Goal: Navigation & Orientation: Find specific page/section

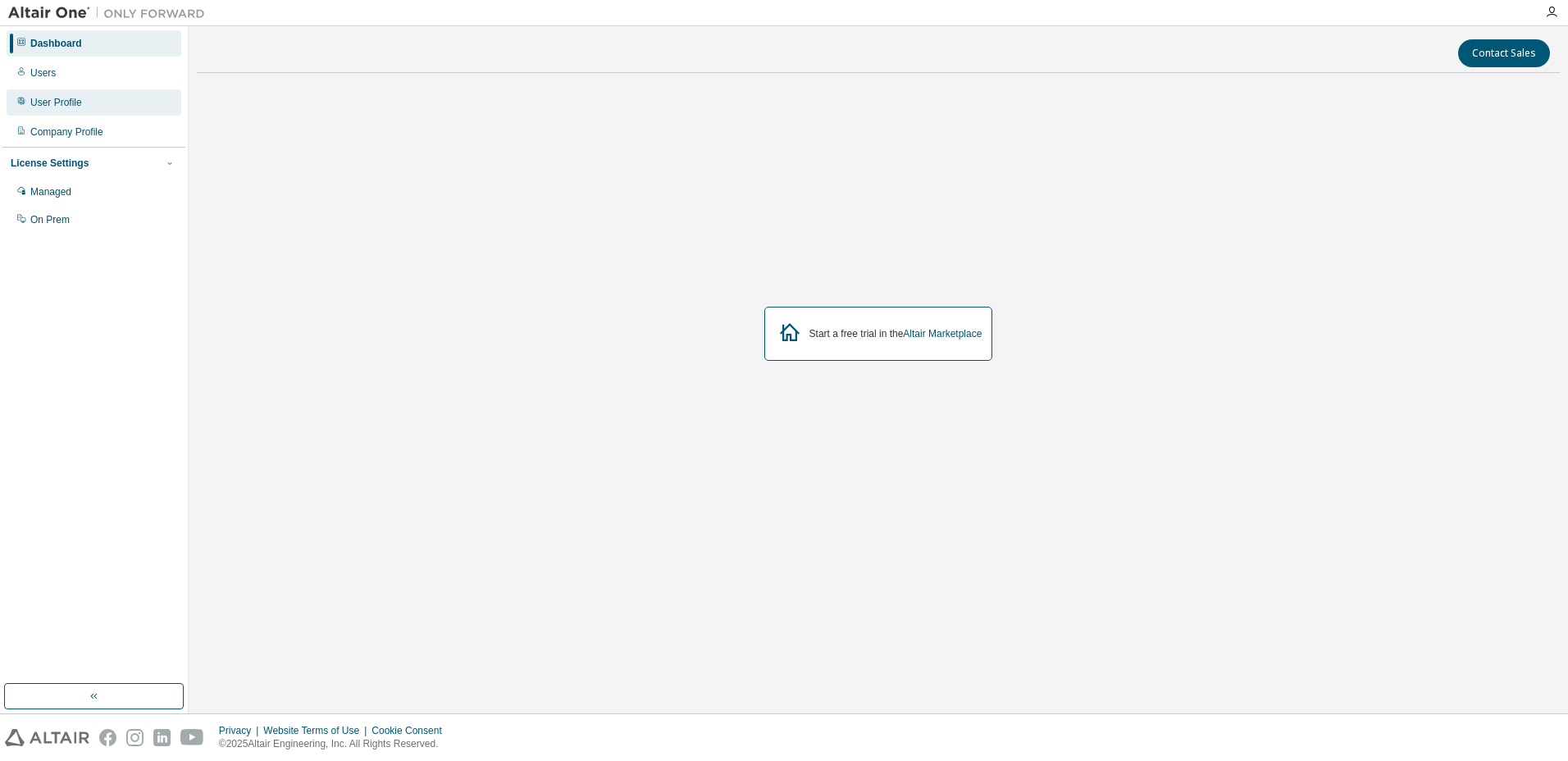
click at [43, 96] on div "User Profile" at bounding box center [56, 102] width 52 height 13
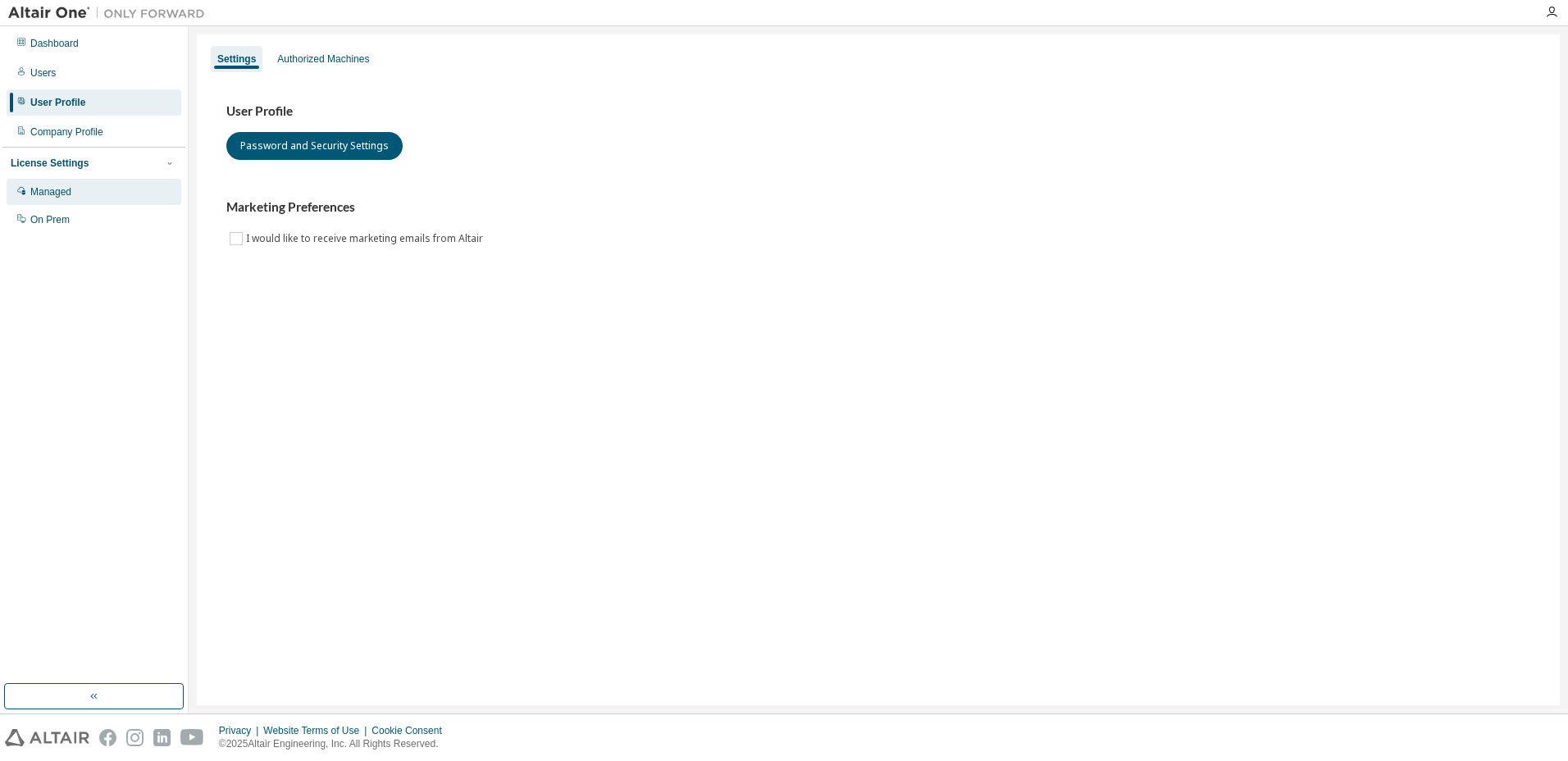
click at [39, 182] on div "Managed" at bounding box center [94, 191] width 175 height 26
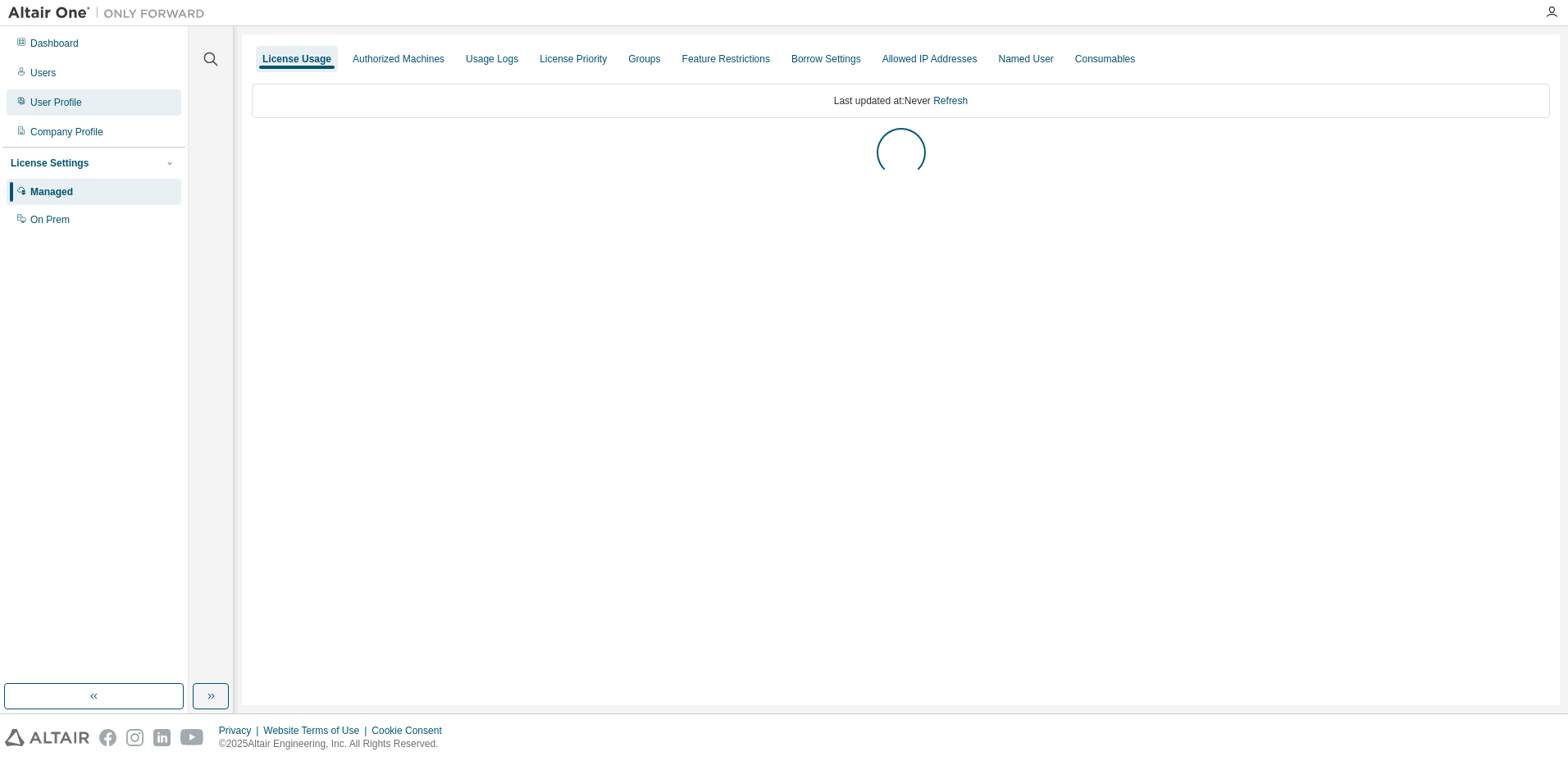
click at [70, 107] on div "User Profile" at bounding box center [56, 102] width 52 height 13
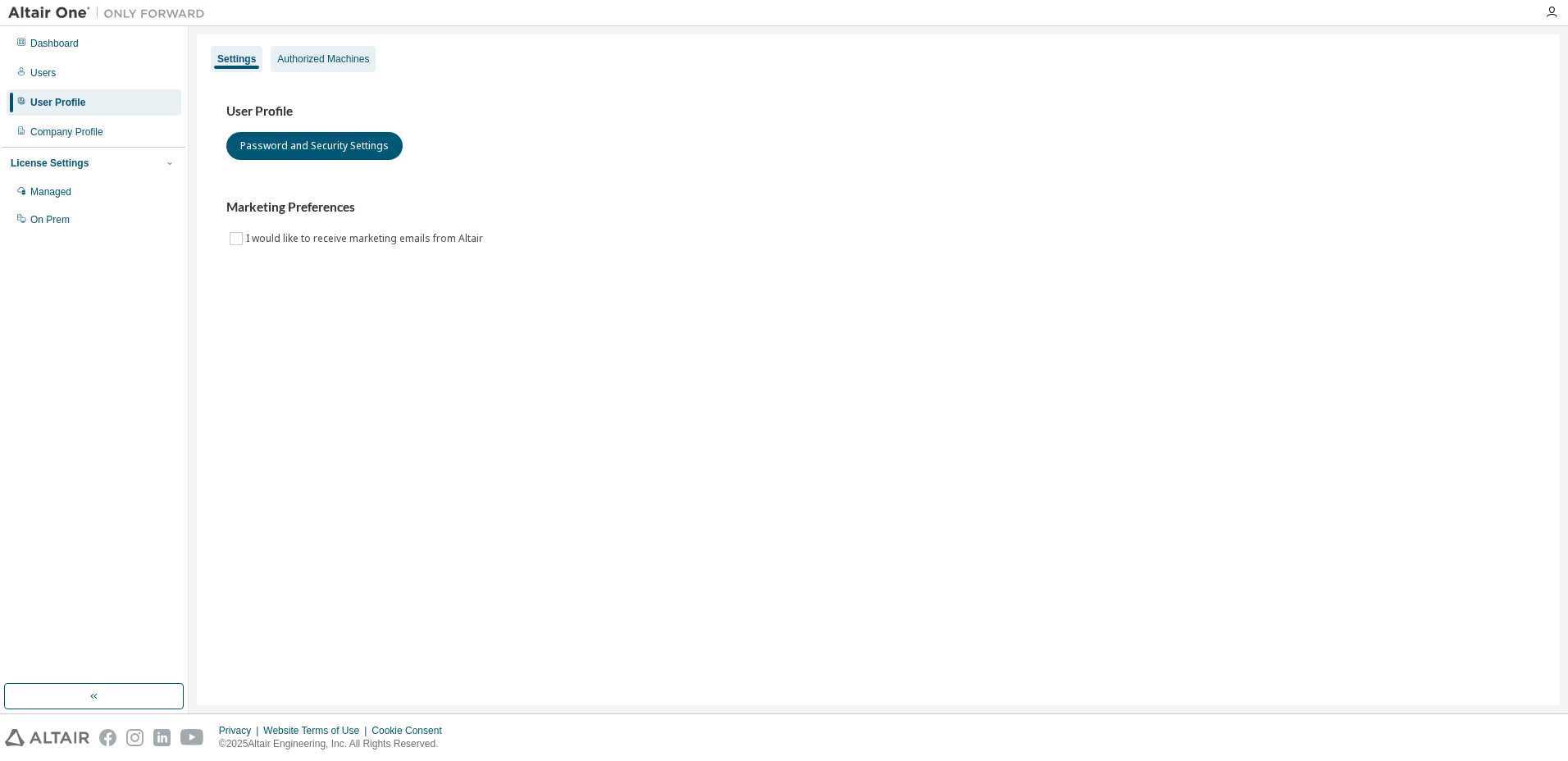
click at [302, 65] on div "Authorized Machines" at bounding box center [322, 59] width 92 height 13
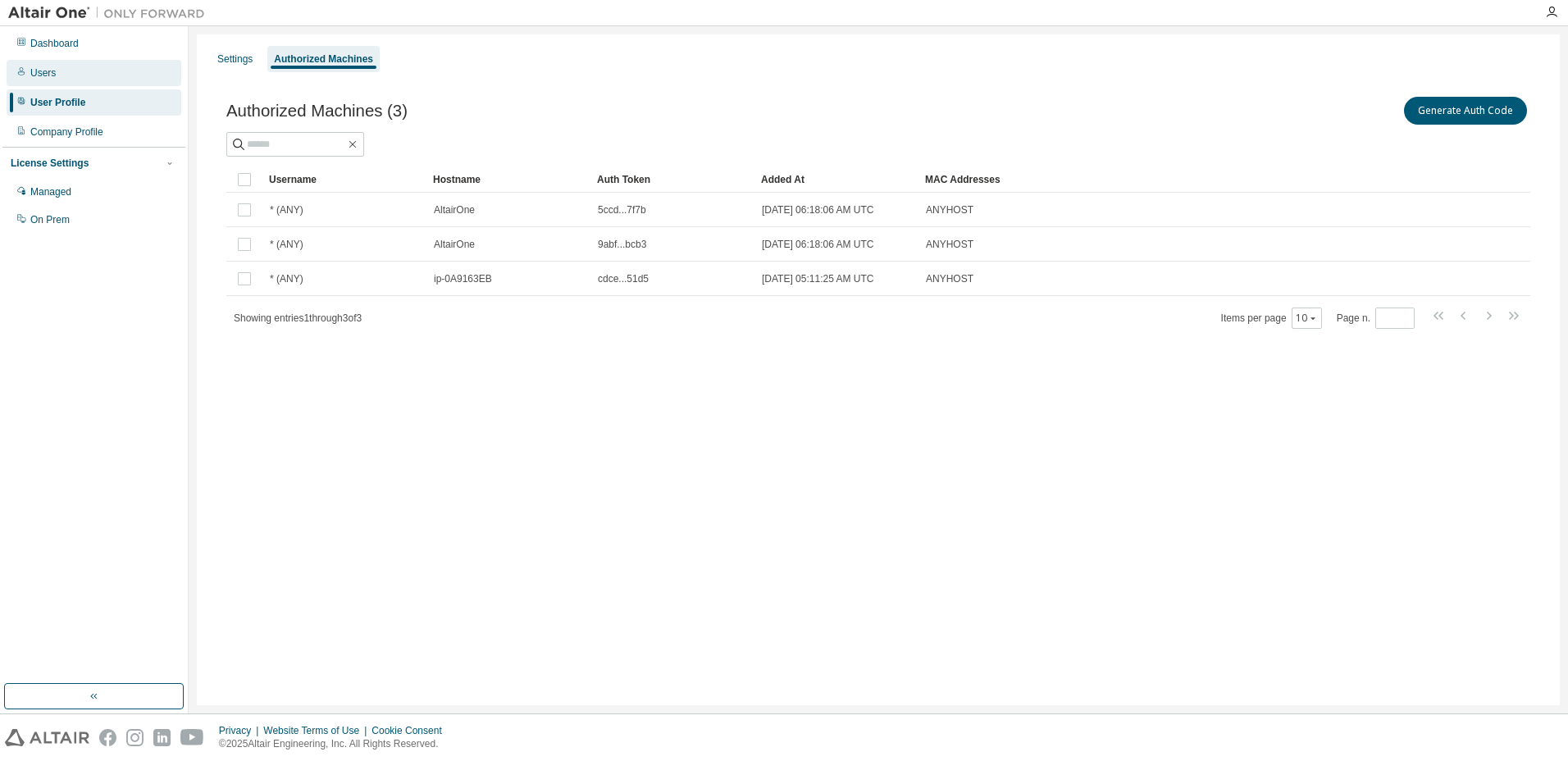
click at [34, 63] on div "Users" at bounding box center [94, 73] width 175 height 26
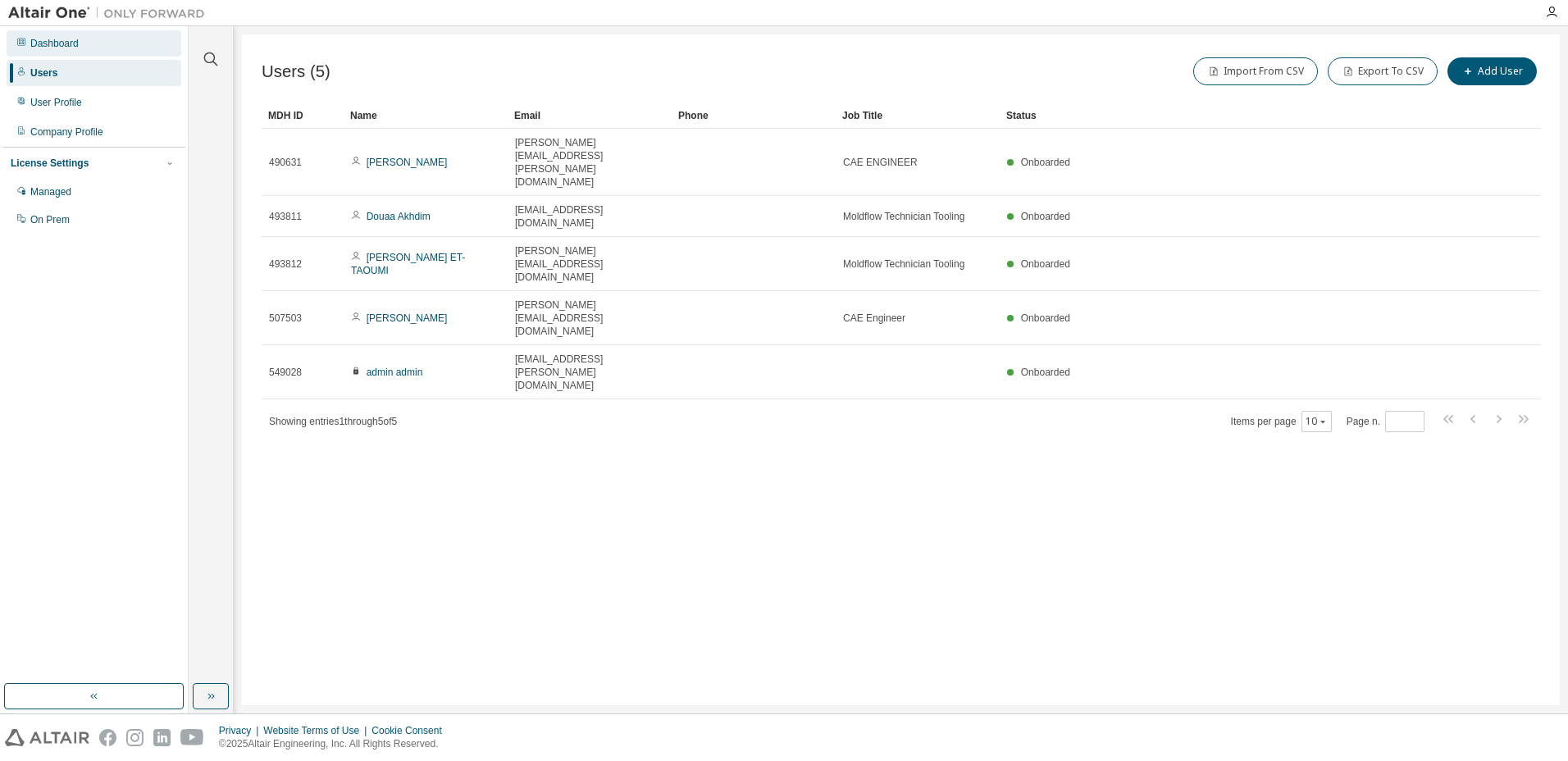
click at [44, 48] on div "Dashboard" at bounding box center [54, 44] width 48 height 13
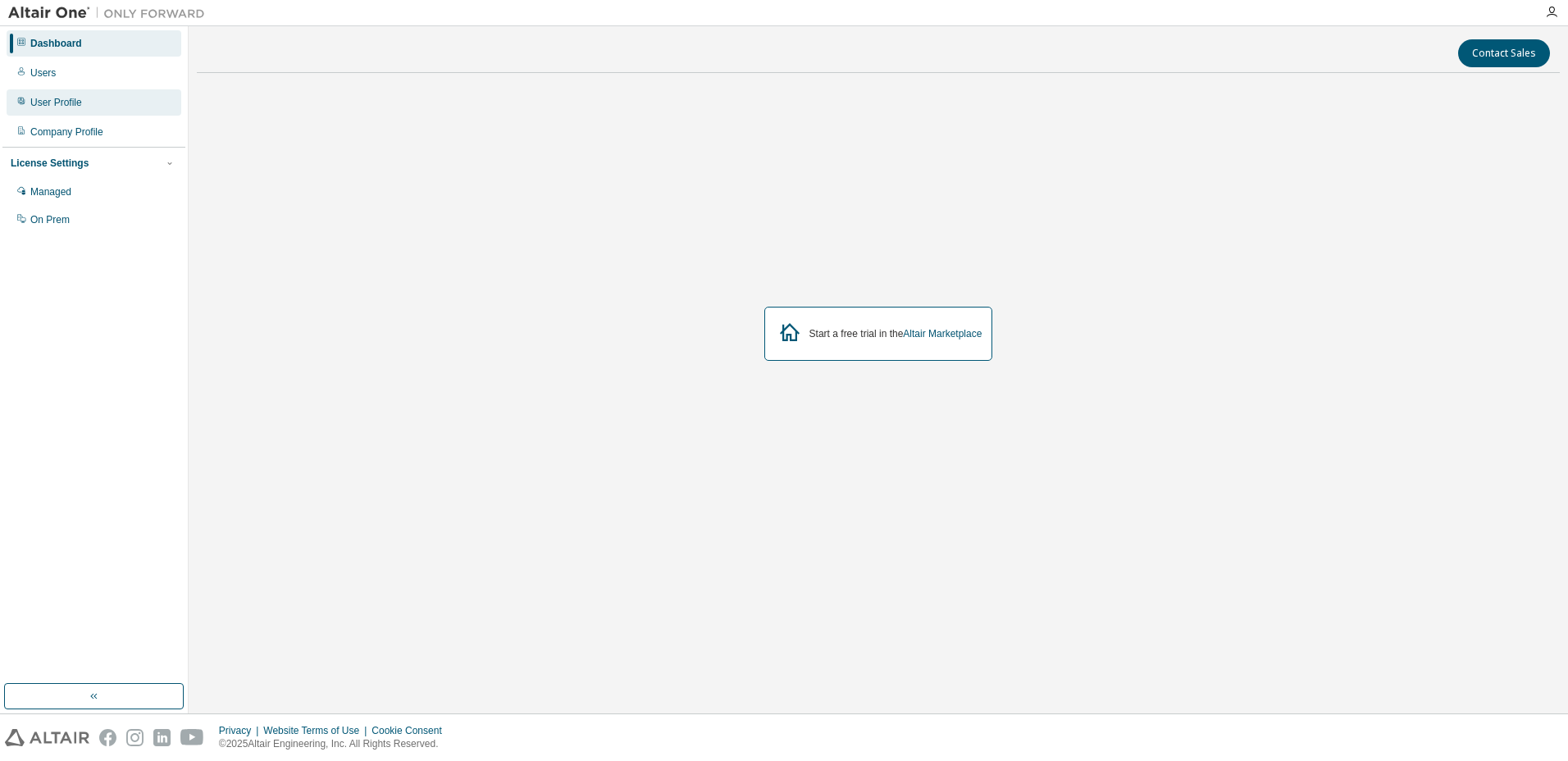
click at [48, 107] on div "User Profile" at bounding box center [56, 102] width 52 height 13
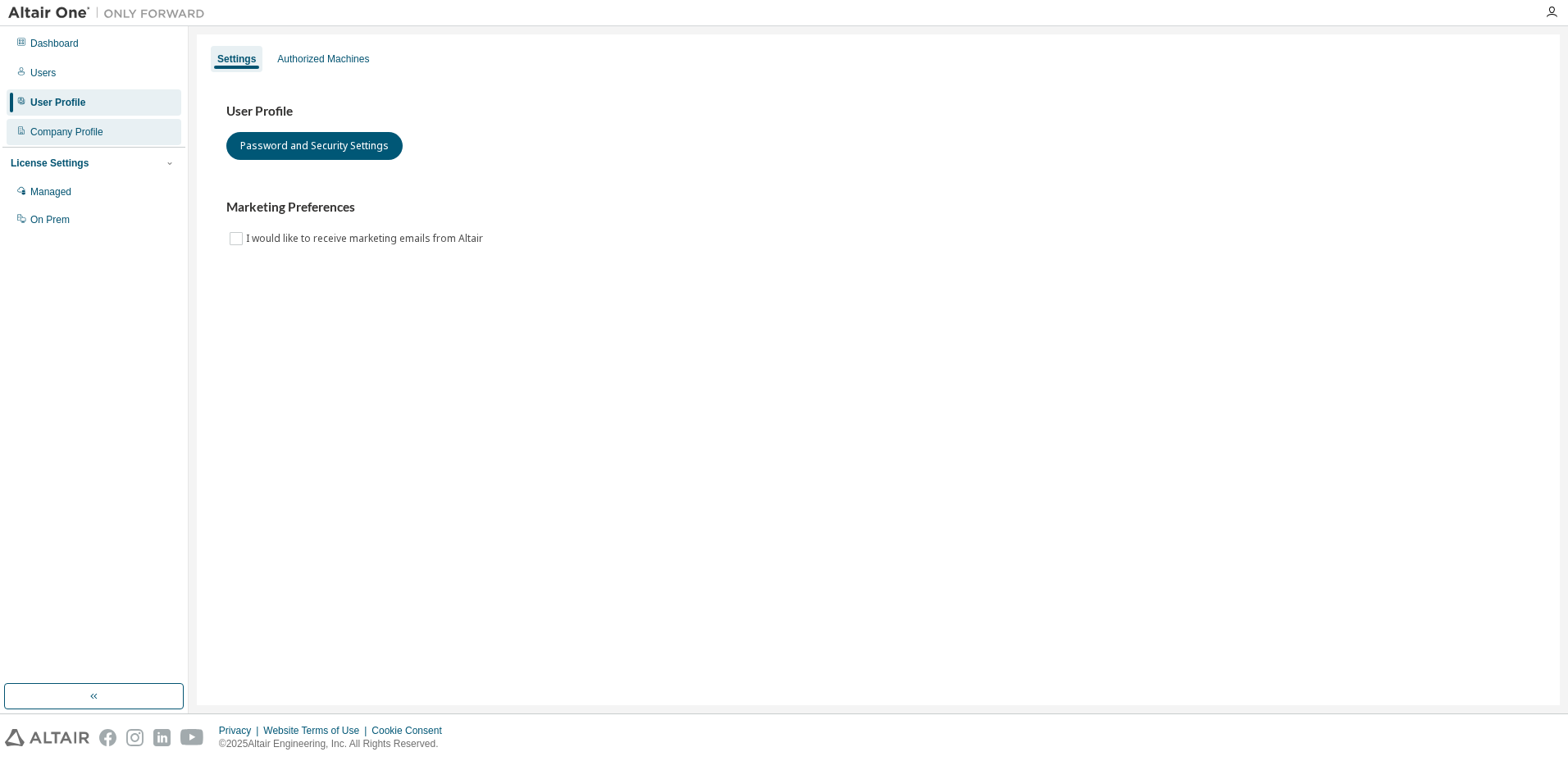
click at [69, 138] on div "Company Profile" at bounding box center [94, 132] width 175 height 26
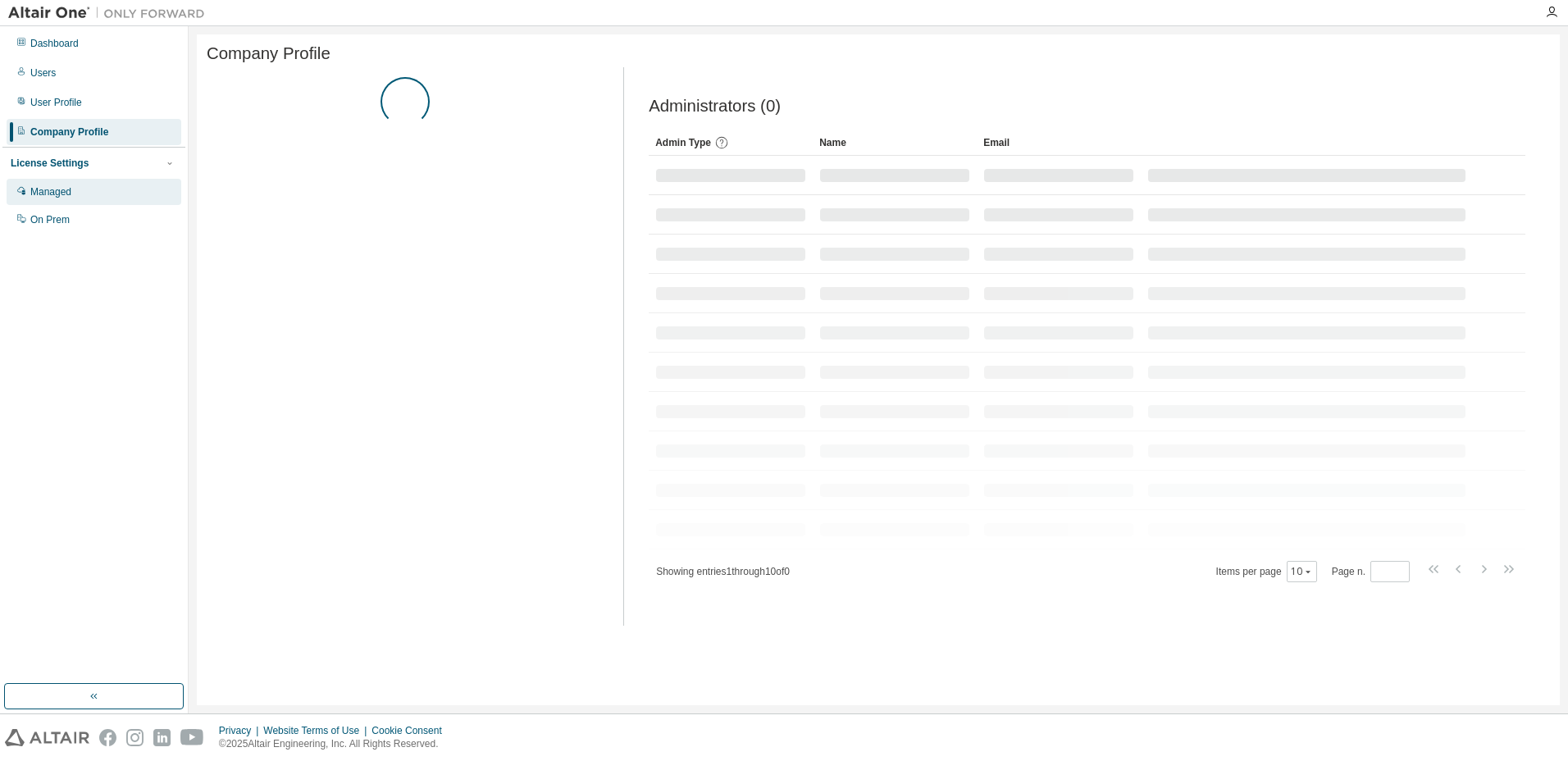
click at [56, 189] on div "Managed" at bounding box center [50, 192] width 41 height 13
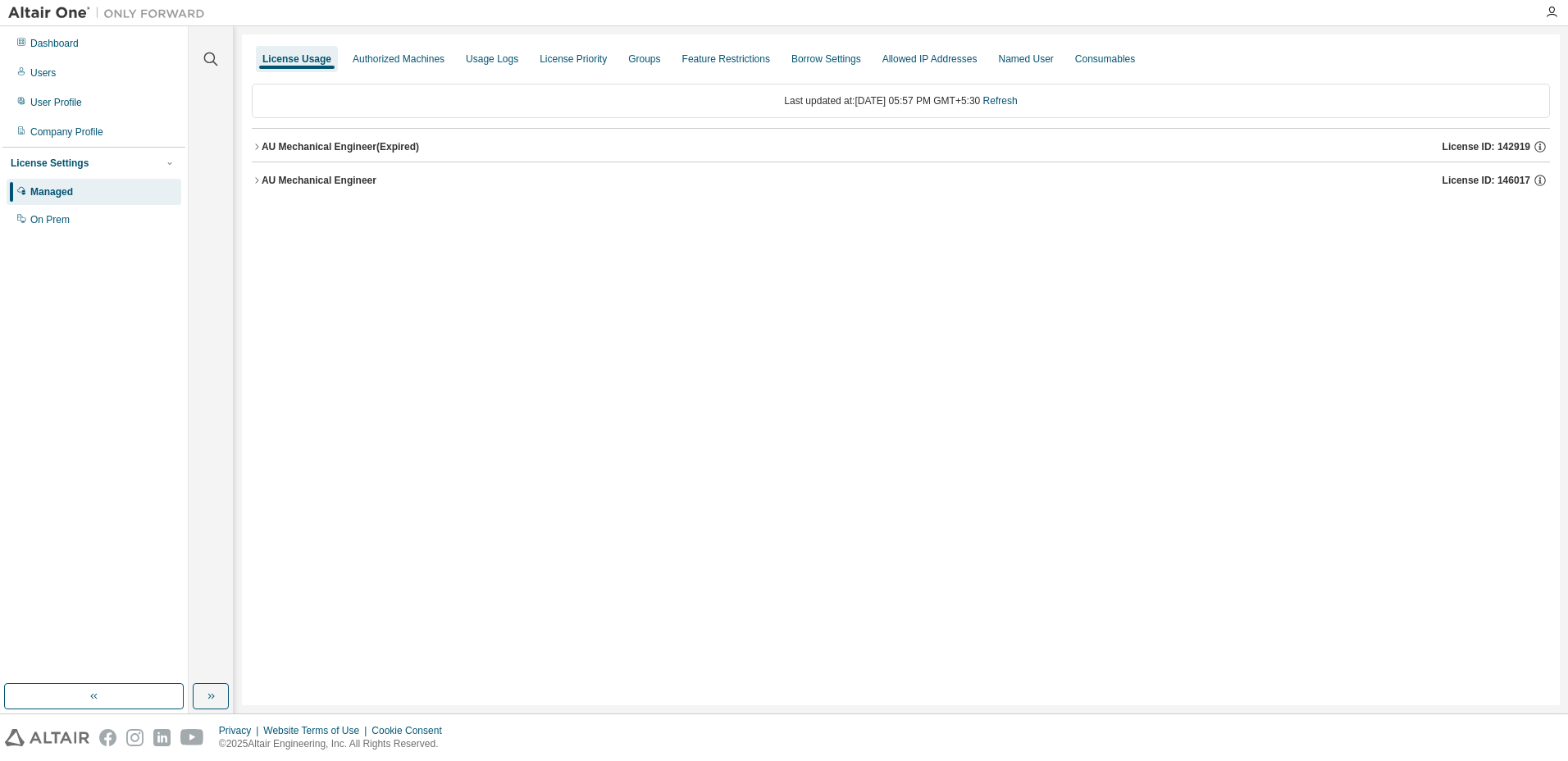
click at [256, 143] on icon "button" at bounding box center [257, 147] width 10 height 10
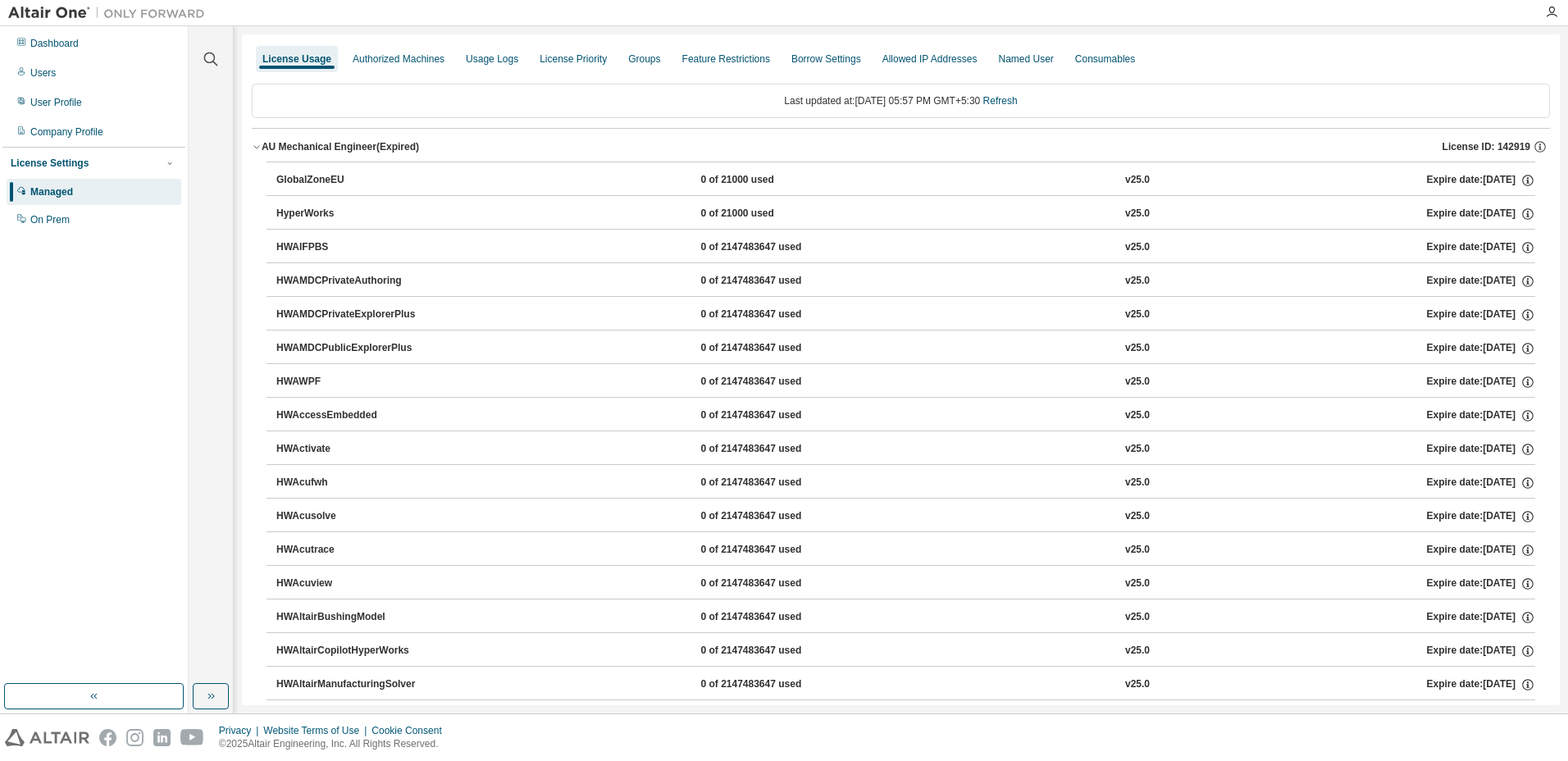
click at [257, 147] on icon "button" at bounding box center [257, 147] width 10 height 10
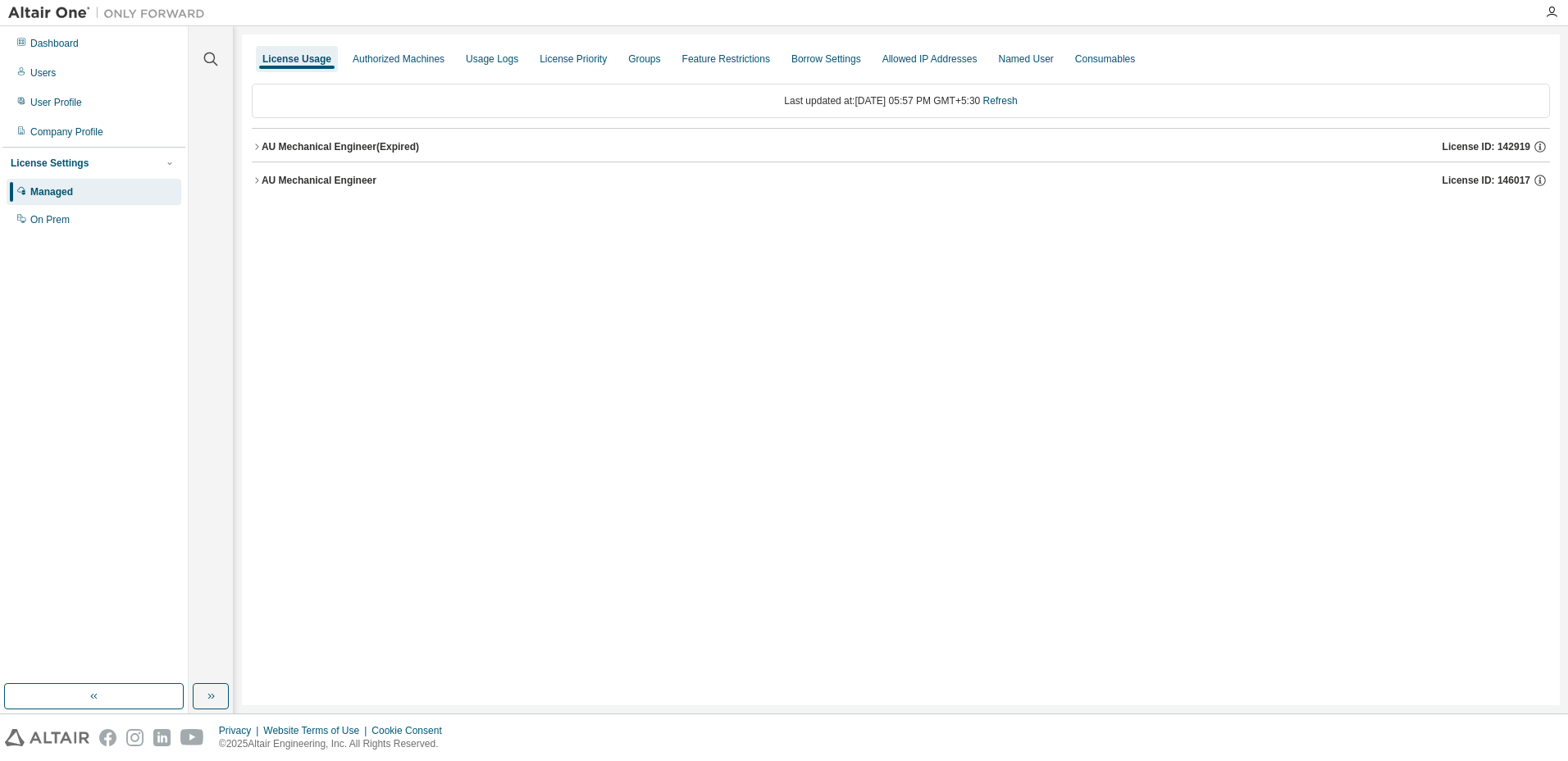
click at [257, 181] on icon "button" at bounding box center [257, 180] width 10 height 10
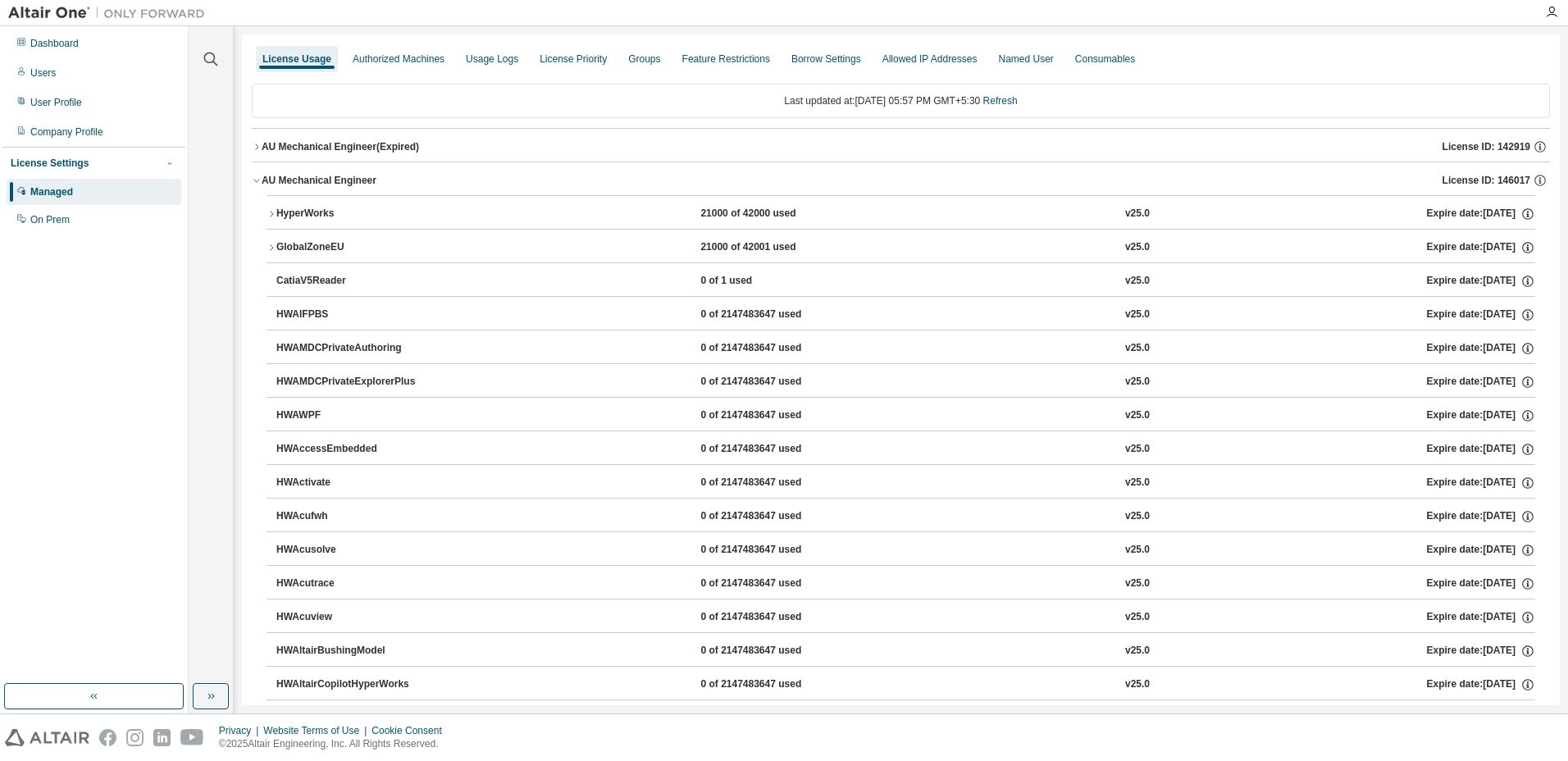
click at [257, 179] on icon "button" at bounding box center [257, 180] width 10 height 10
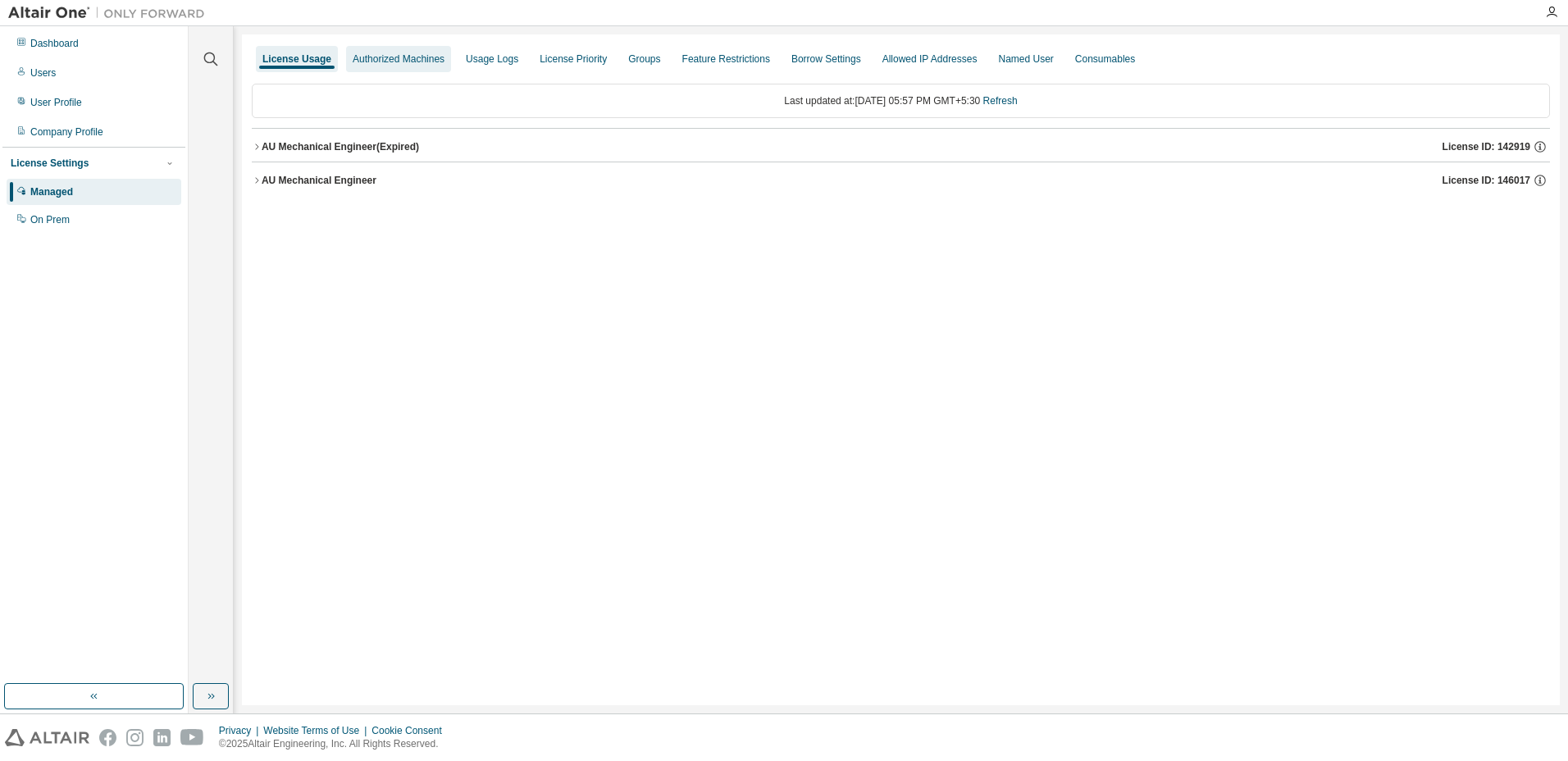
click at [392, 66] on div "Authorized Machines" at bounding box center [398, 58] width 105 height 26
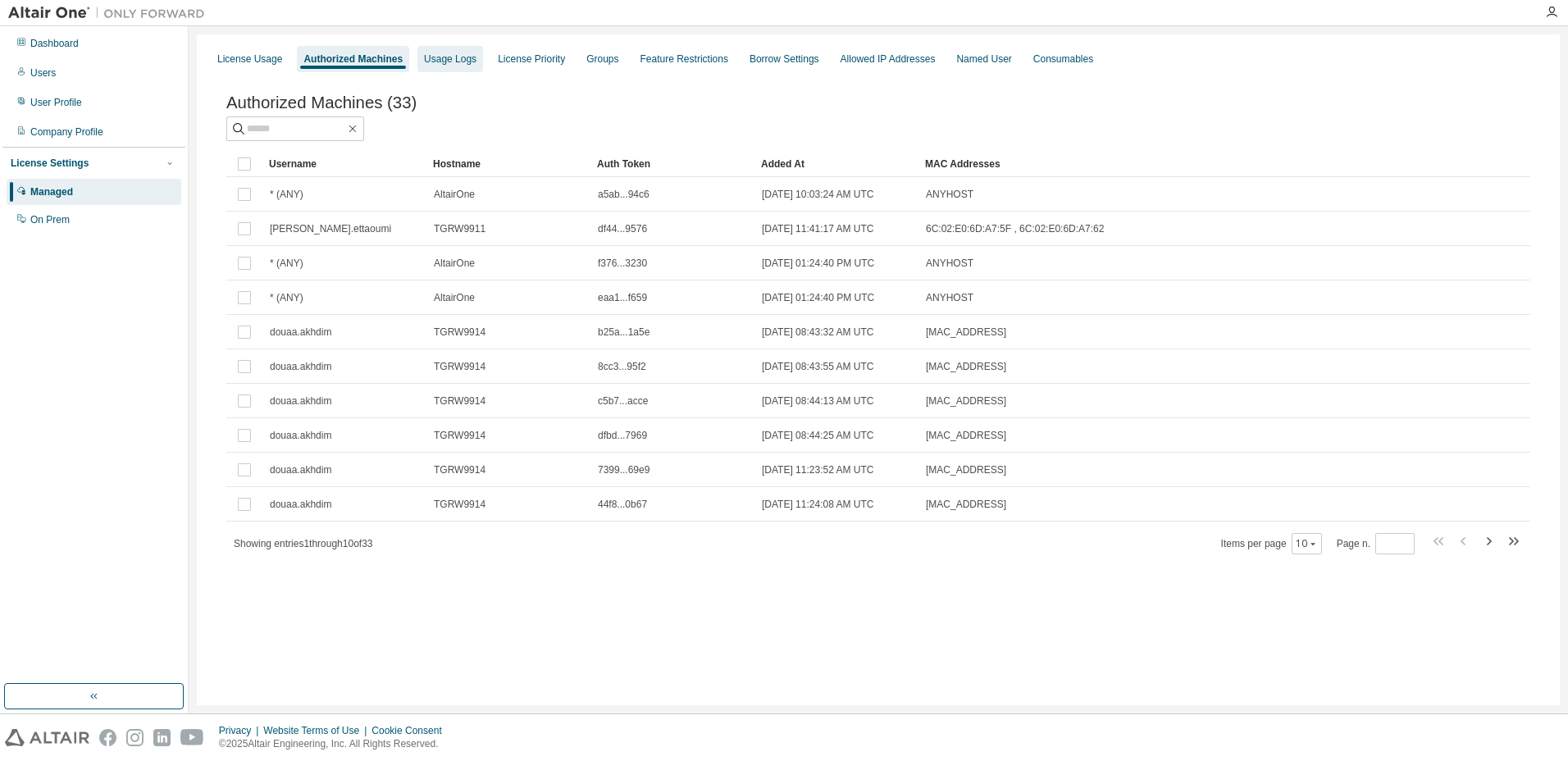
click at [439, 66] on div "Usage Logs" at bounding box center [451, 58] width 66 height 26
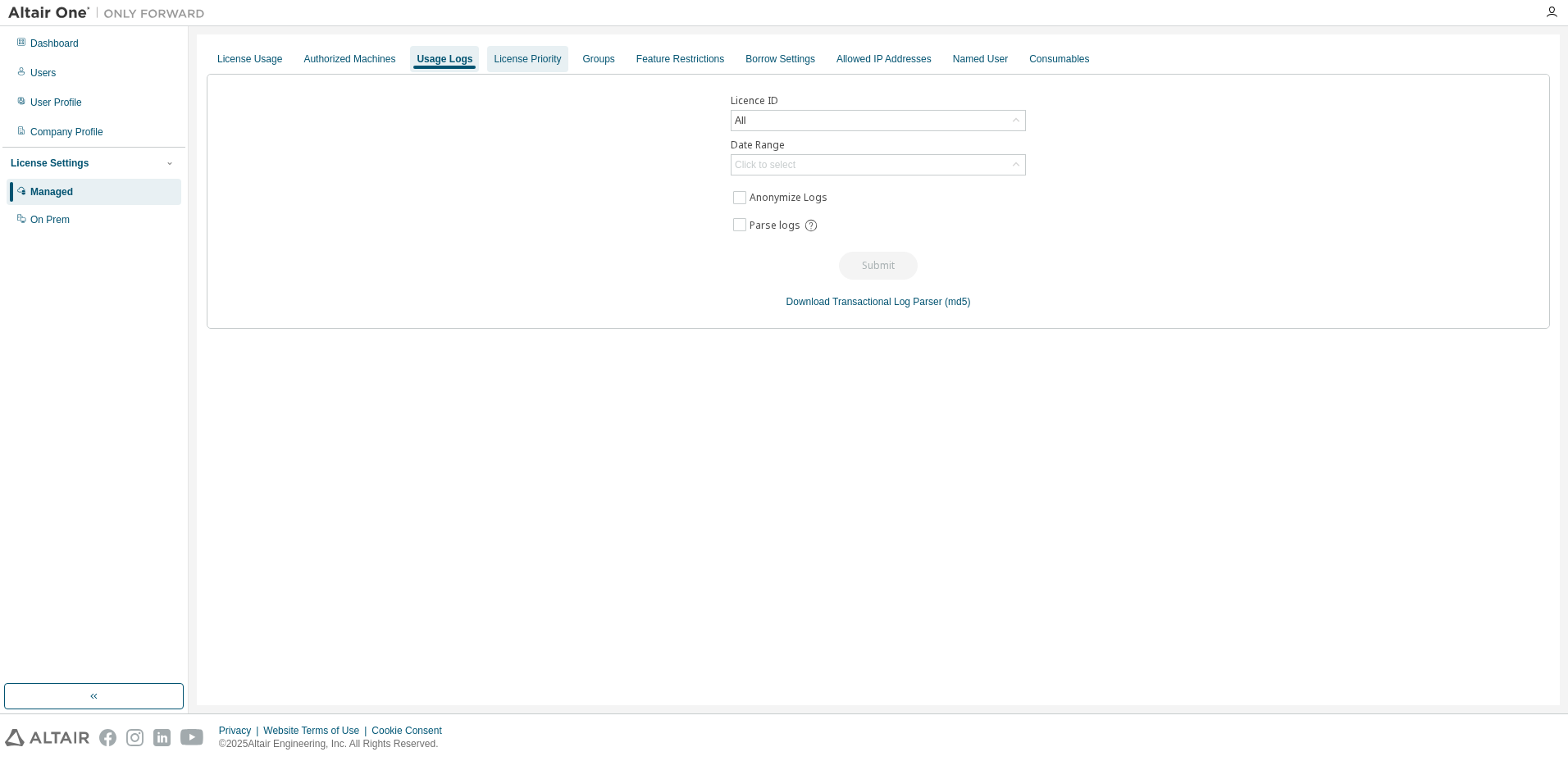
click at [514, 66] on div "License Priority" at bounding box center [527, 58] width 80 height 26
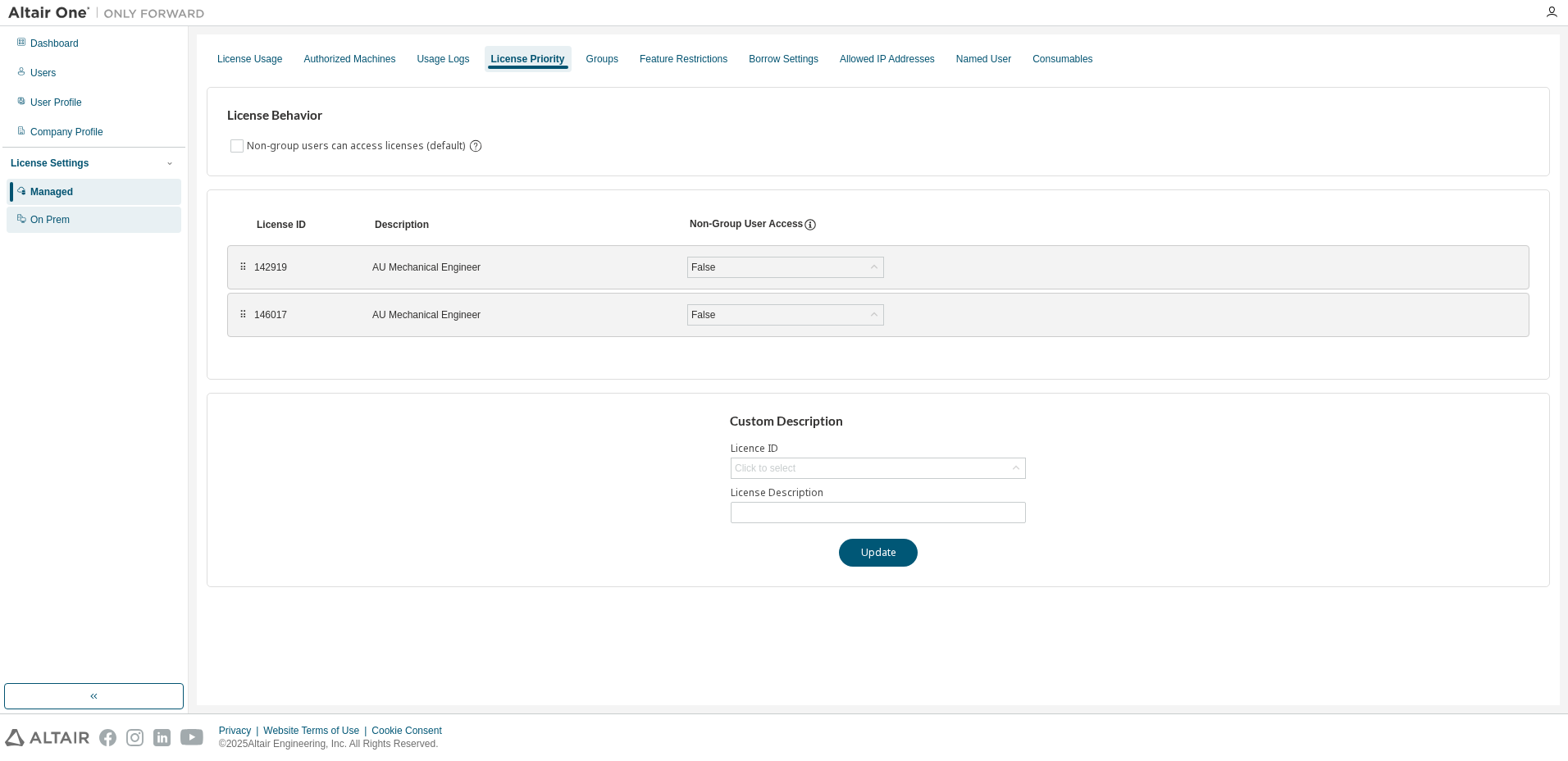
click at [53, 221] on div "On Prem" at bounding box center [49, 219] width 39 height 13
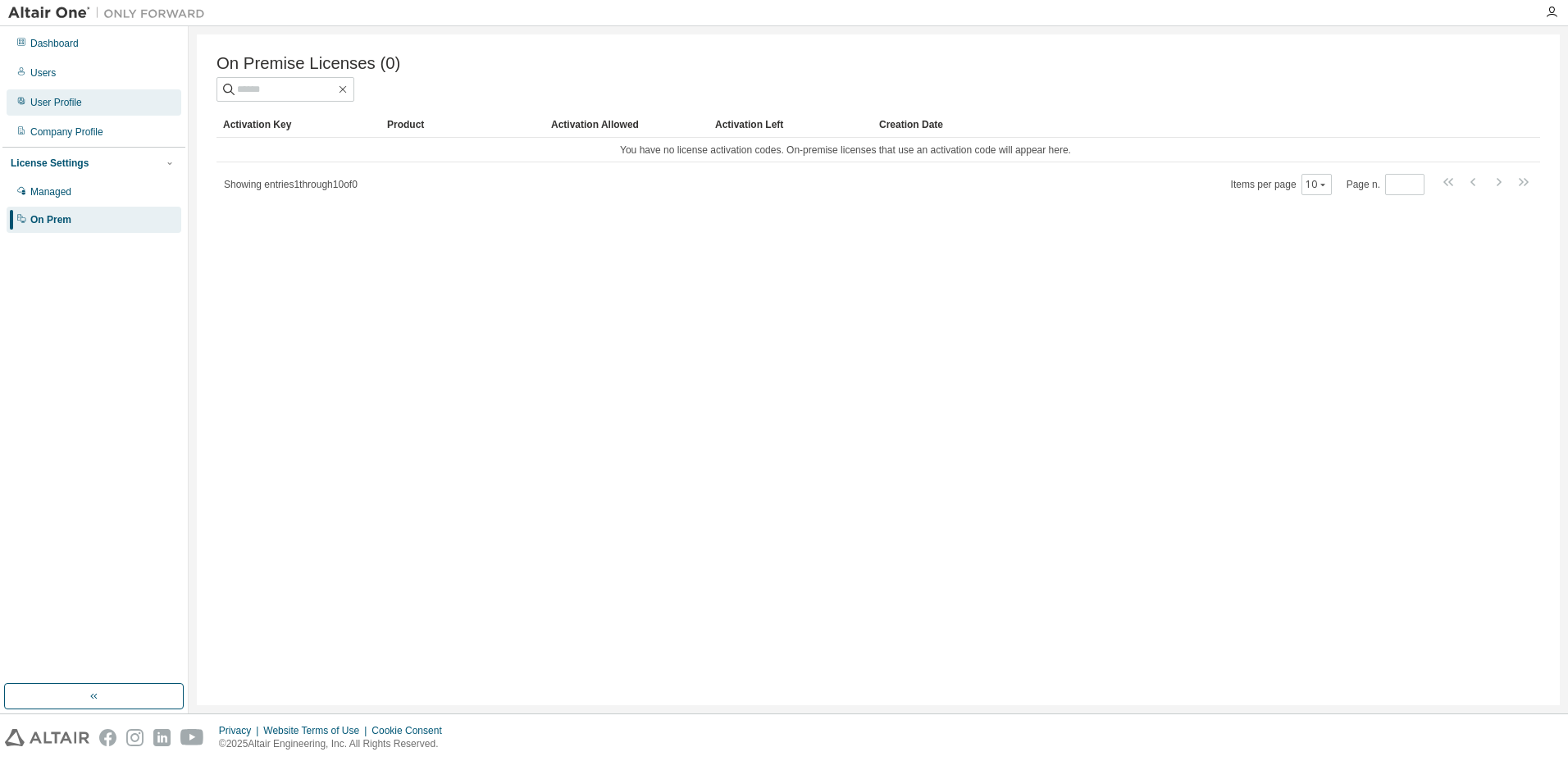
click at [64, 112] on div "User Profile" at bounding box center [94, 102] width 175 height 26
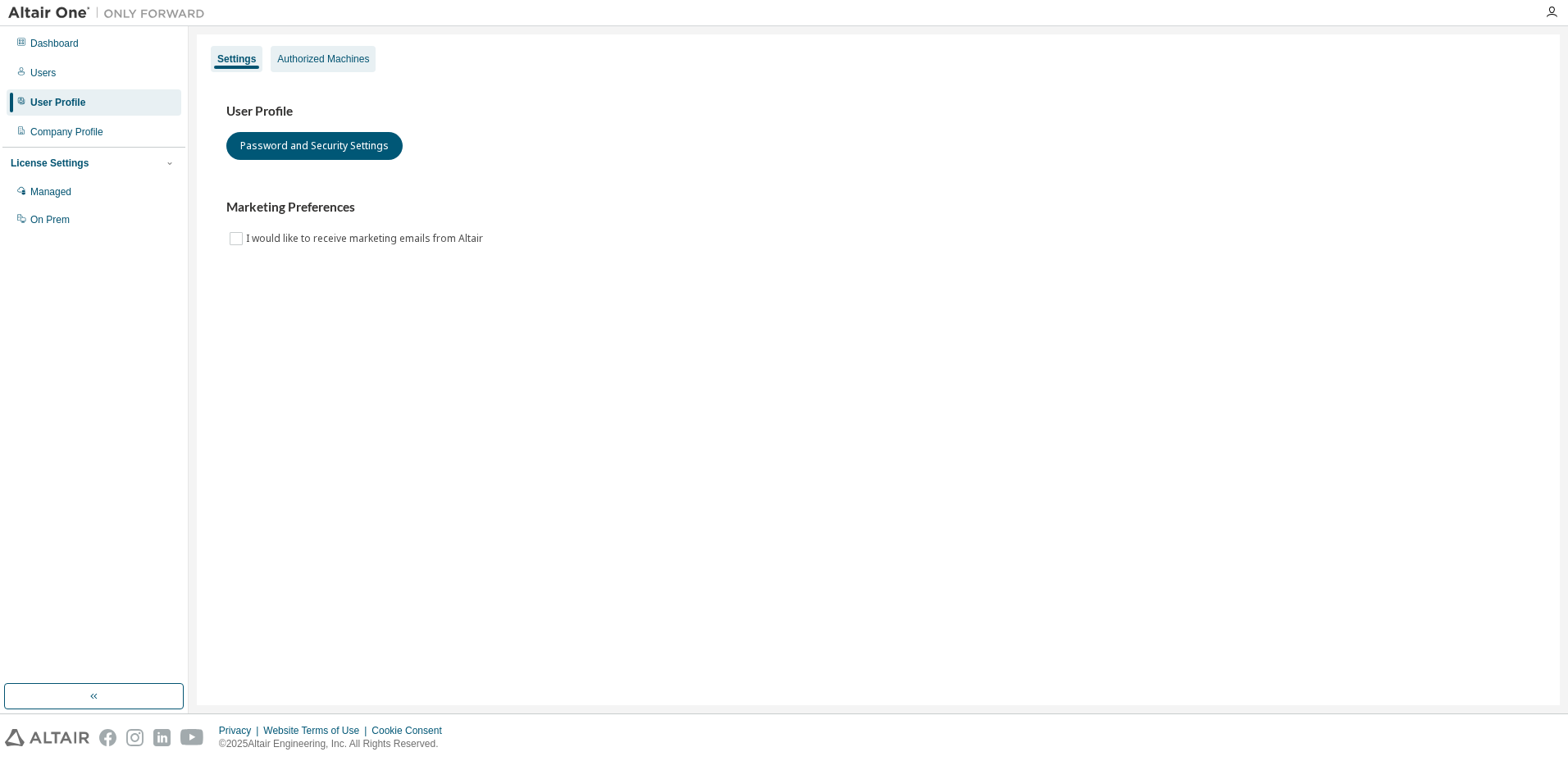
click at [280, 68] on div "Authorized Machines" at bounding box center [322, 58] width 105 height 26
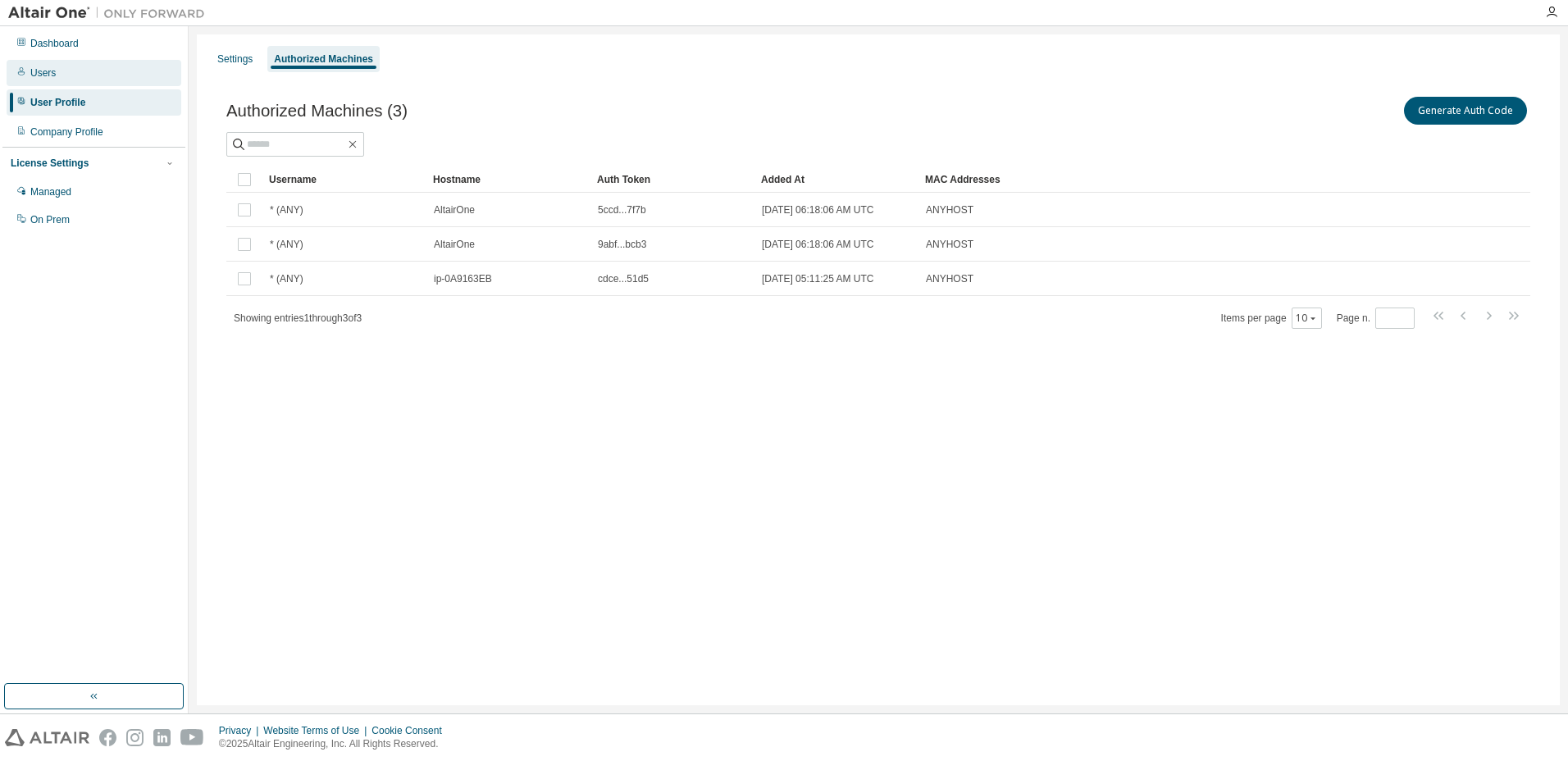
click at [62, 71] on div "Users" at bounding box center [94, 73] width 175 height 26
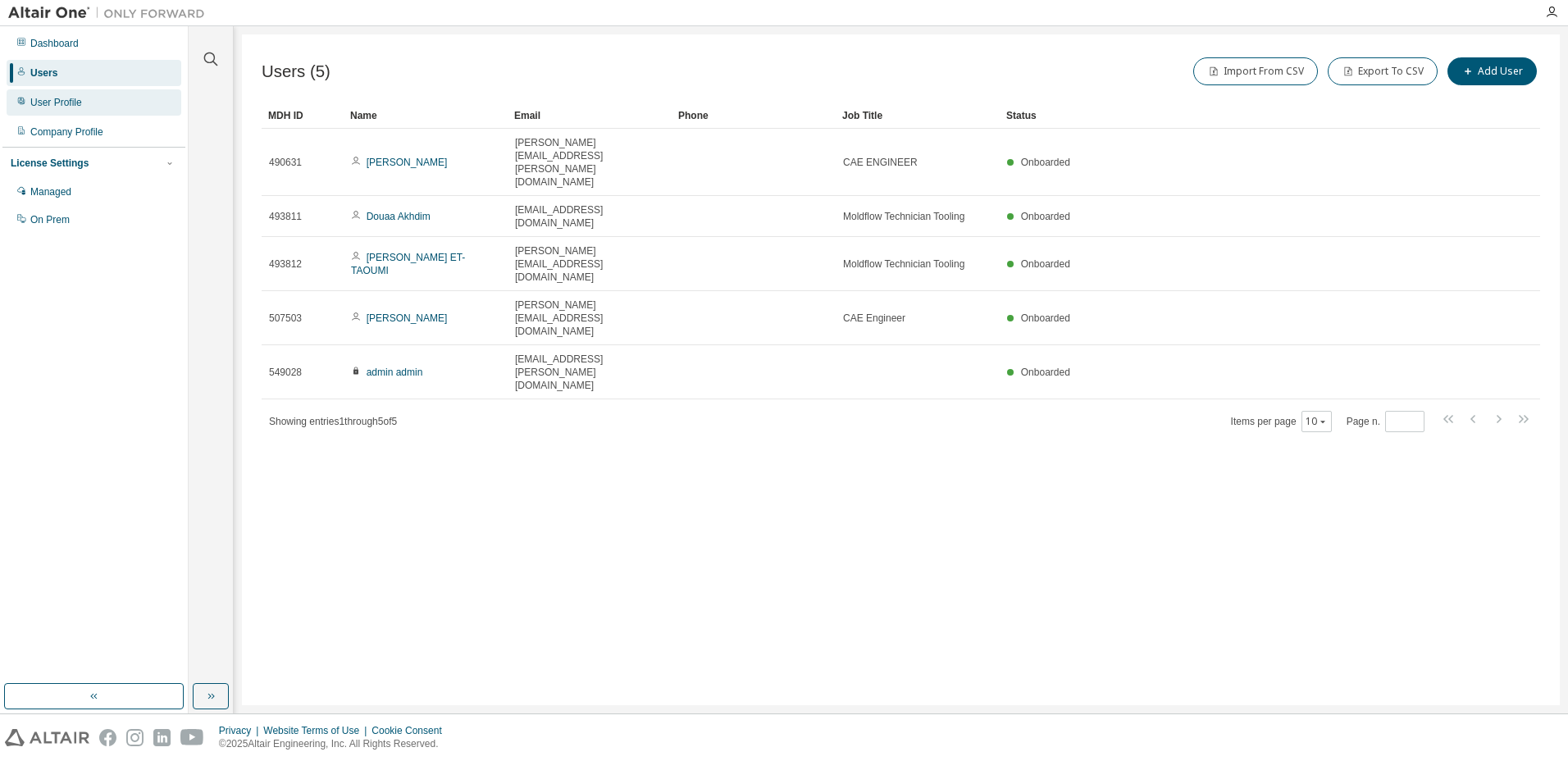
click at [61, 107] on div "User Profile" at bounding box center [56, 102] width 52 height 13
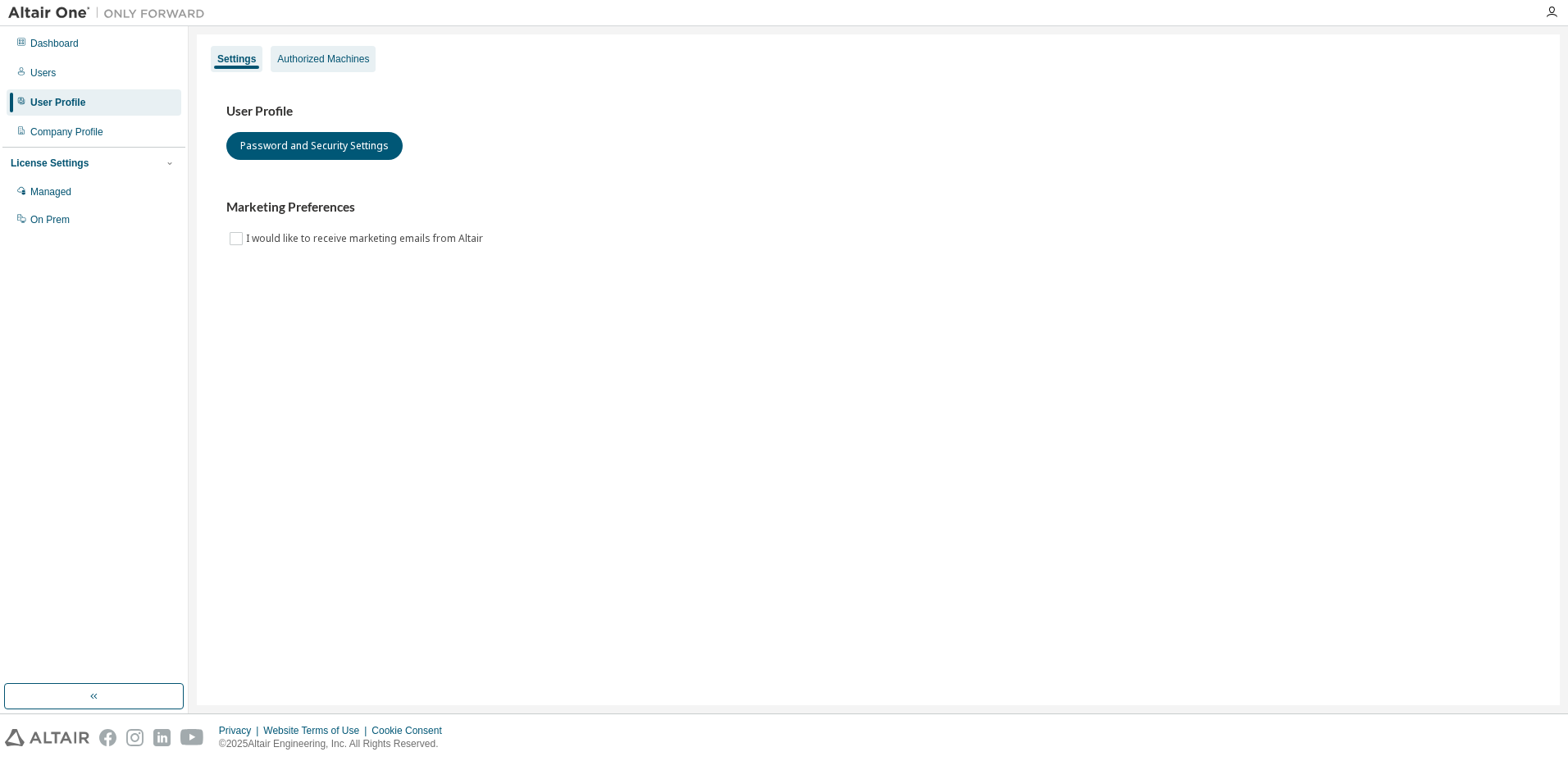
click at [281, 60] on div "Authorized Machines" at bounding box center [322, 59] width 92 height 13
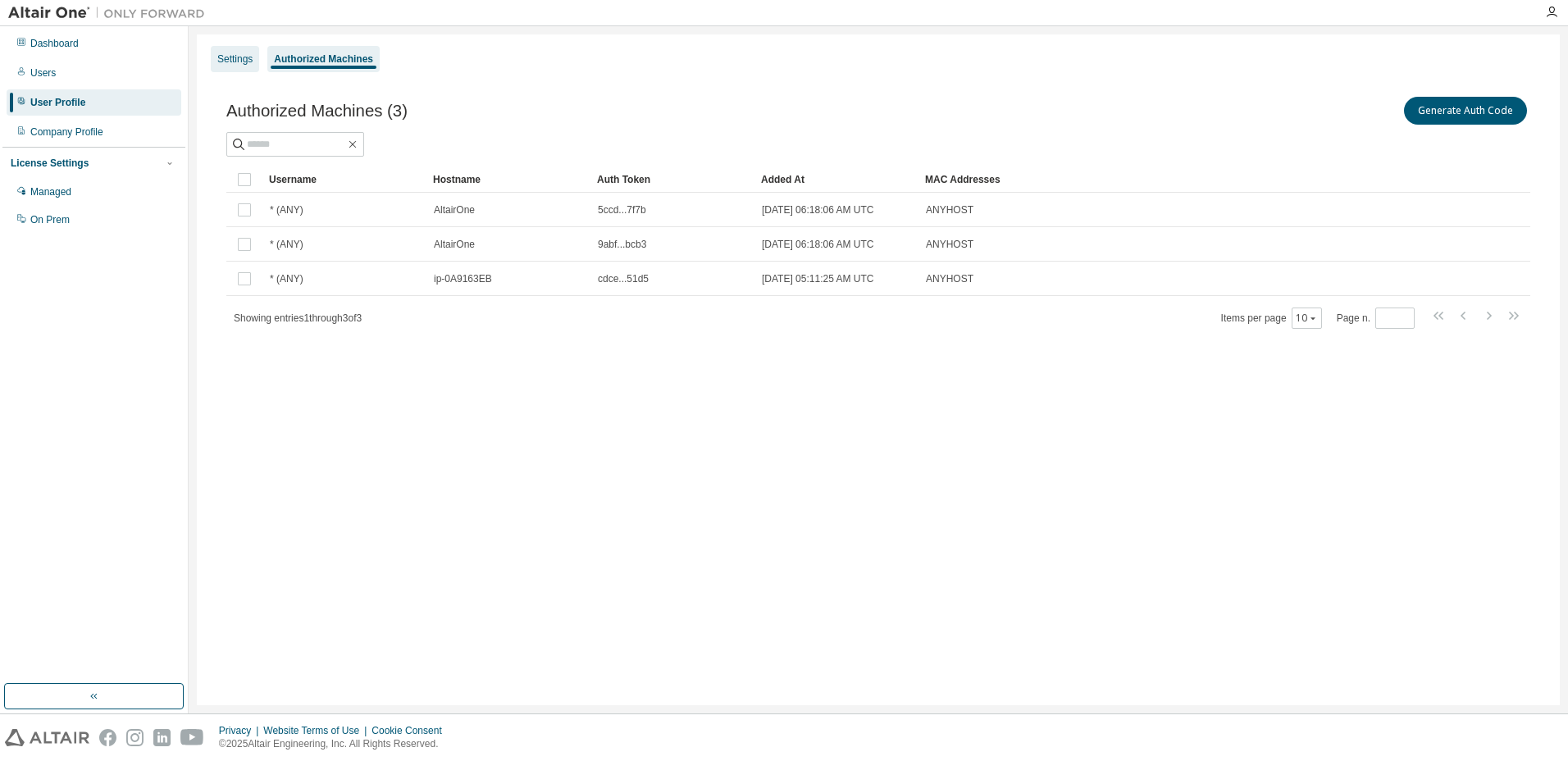
click at [252, 63] on div "Settings" at bounding box center [235, 58] width 48 height 26
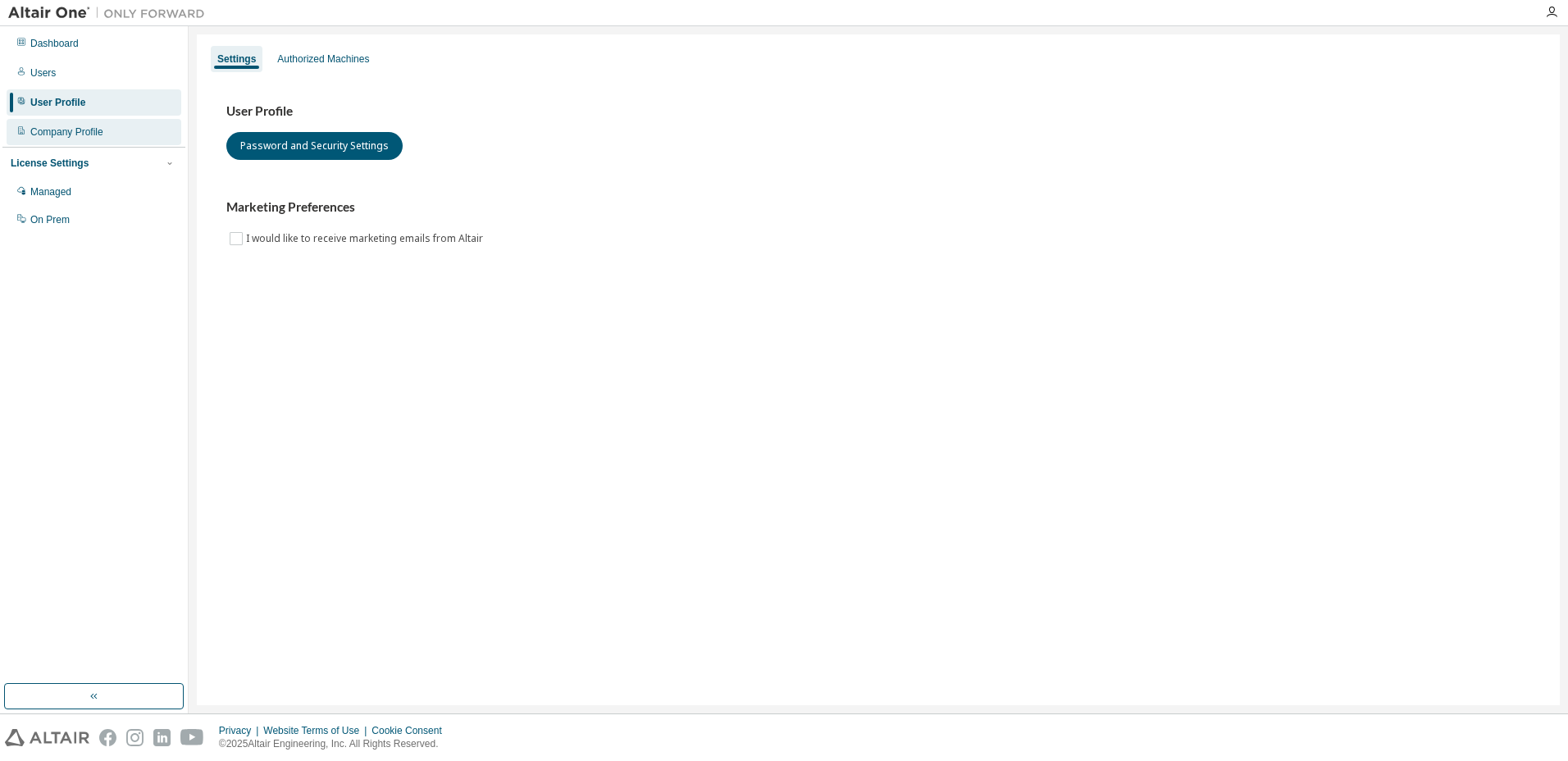
click at [80, 137] on div "Company Profile" at bounding box center [66, 132] width 73 height 13
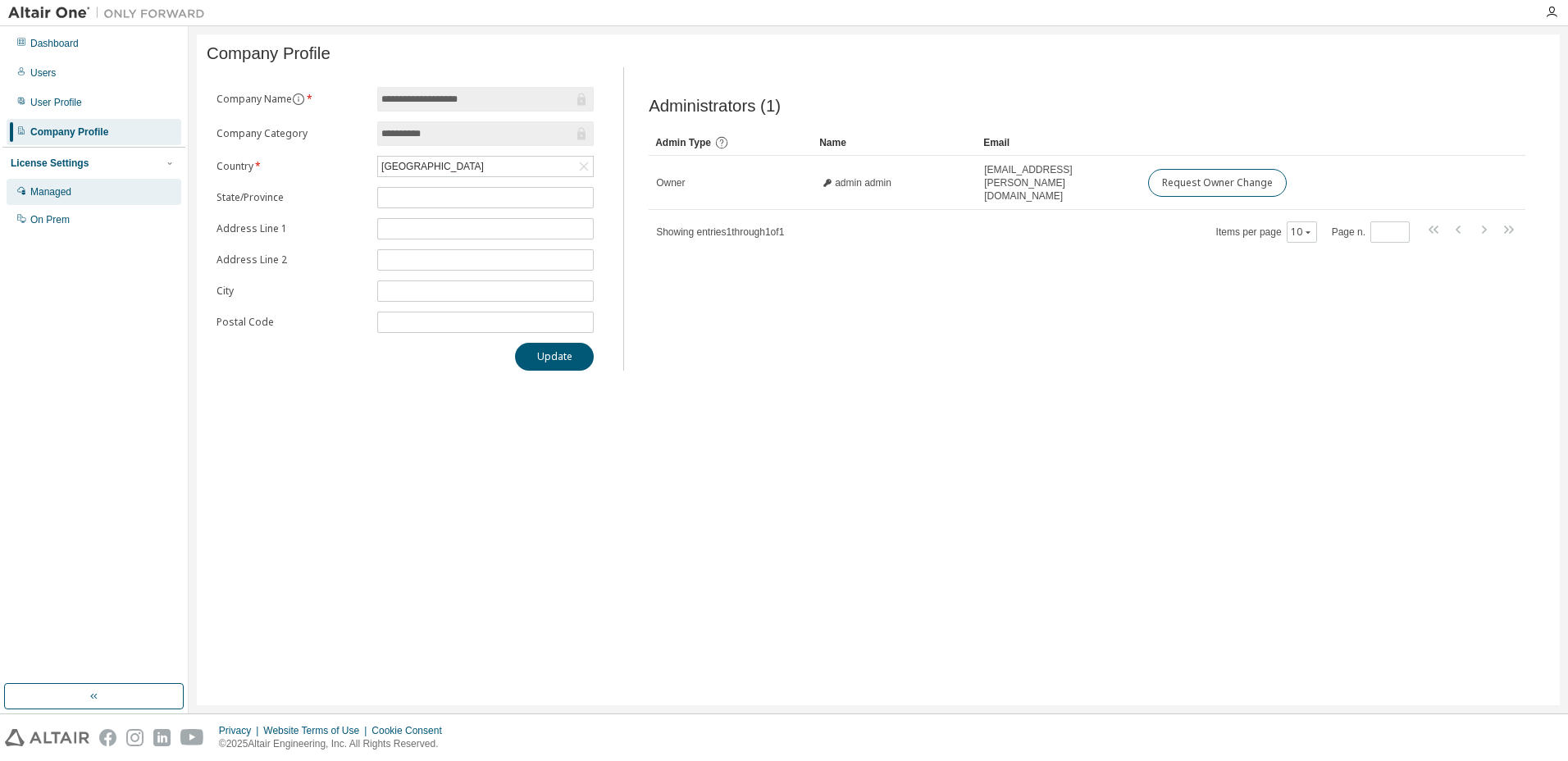
click at [46, 196] on div "Managed" at bounding box center [50, 192] width 41 height 13
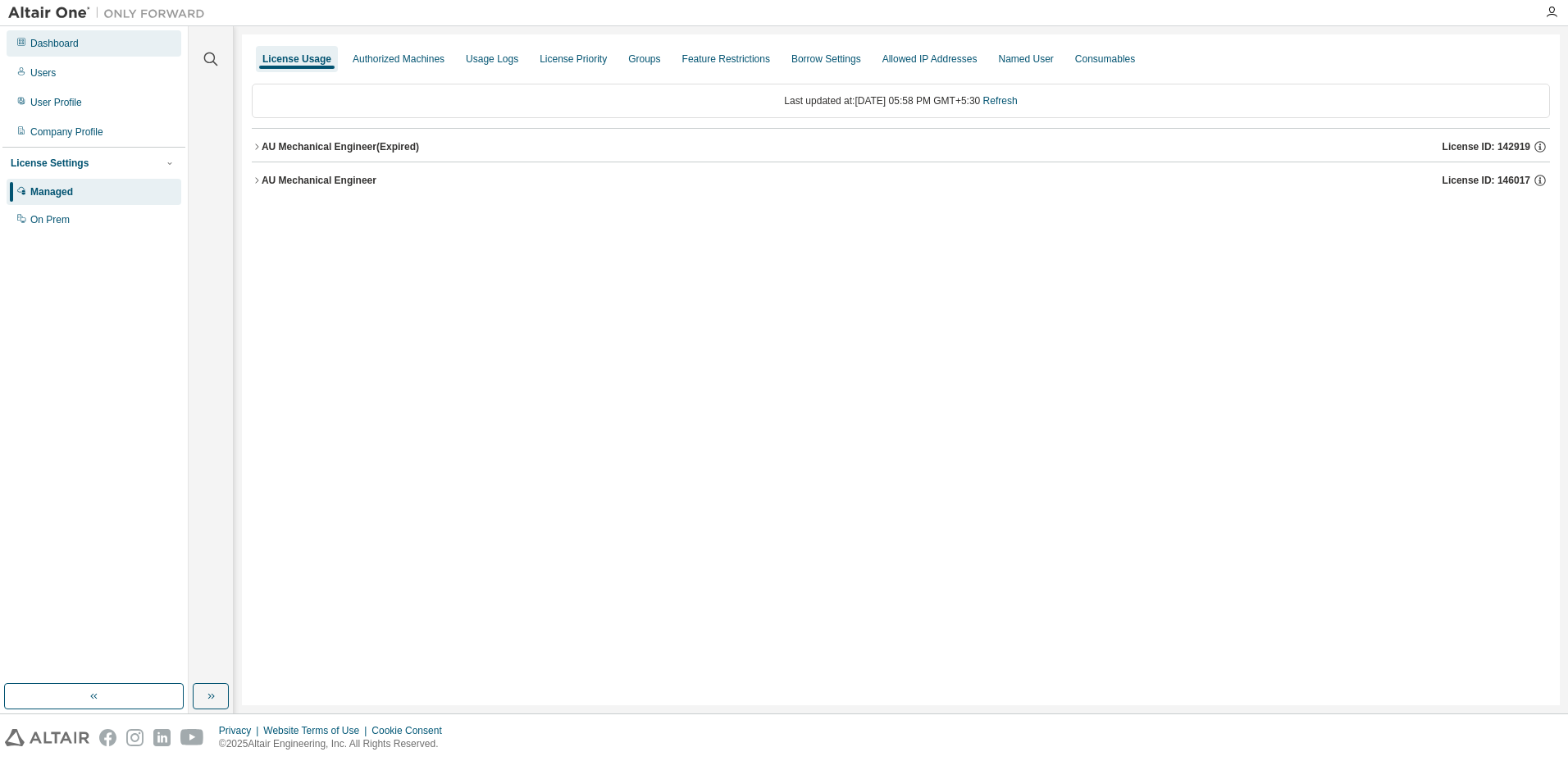
click at [70, 40] on div "Dashboard" at bounding box center [54, 44] width 48 height 13
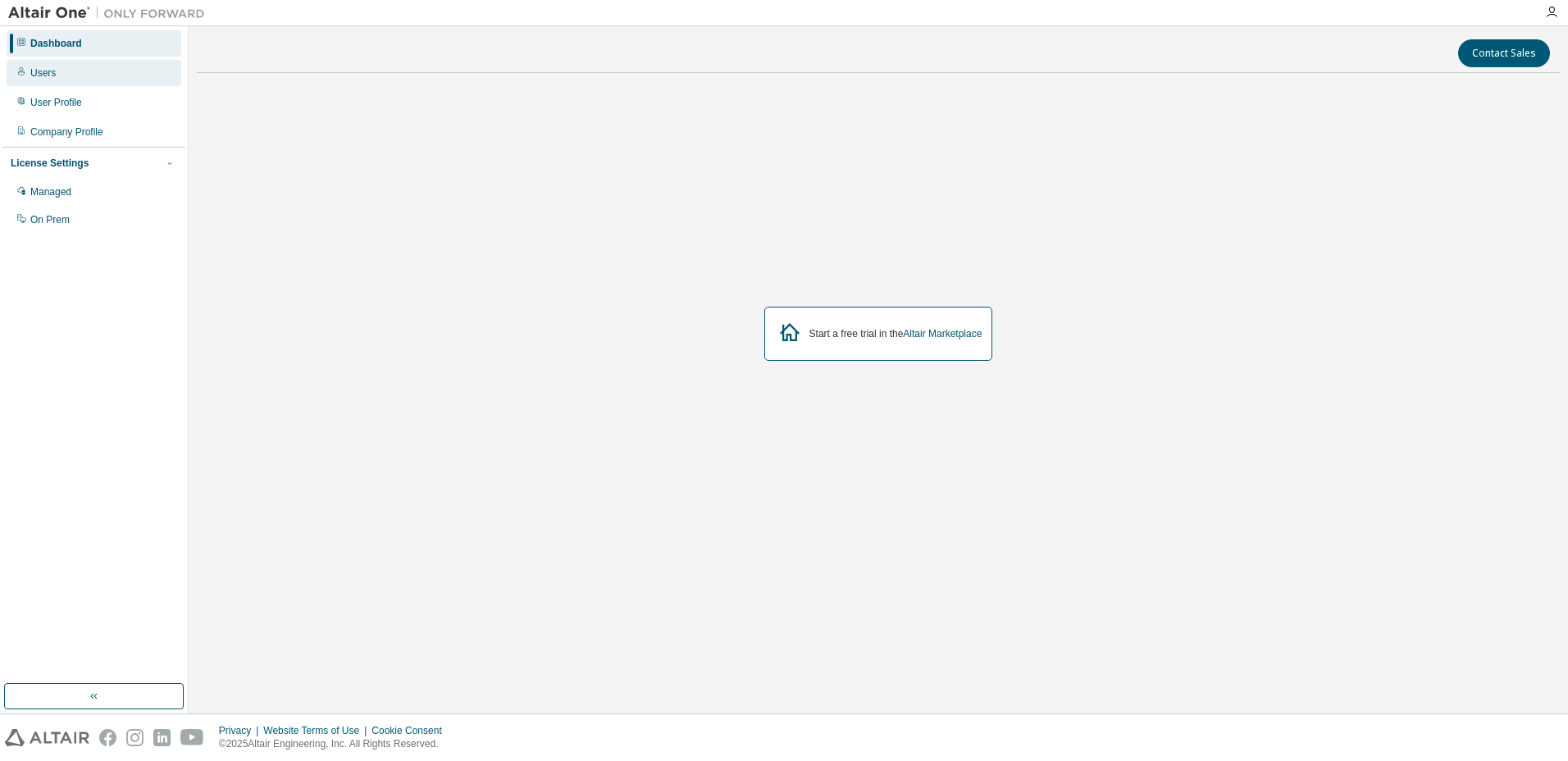
click at [76, 62] on div "Users" at bounding box center [94, 73] width 175 height 26
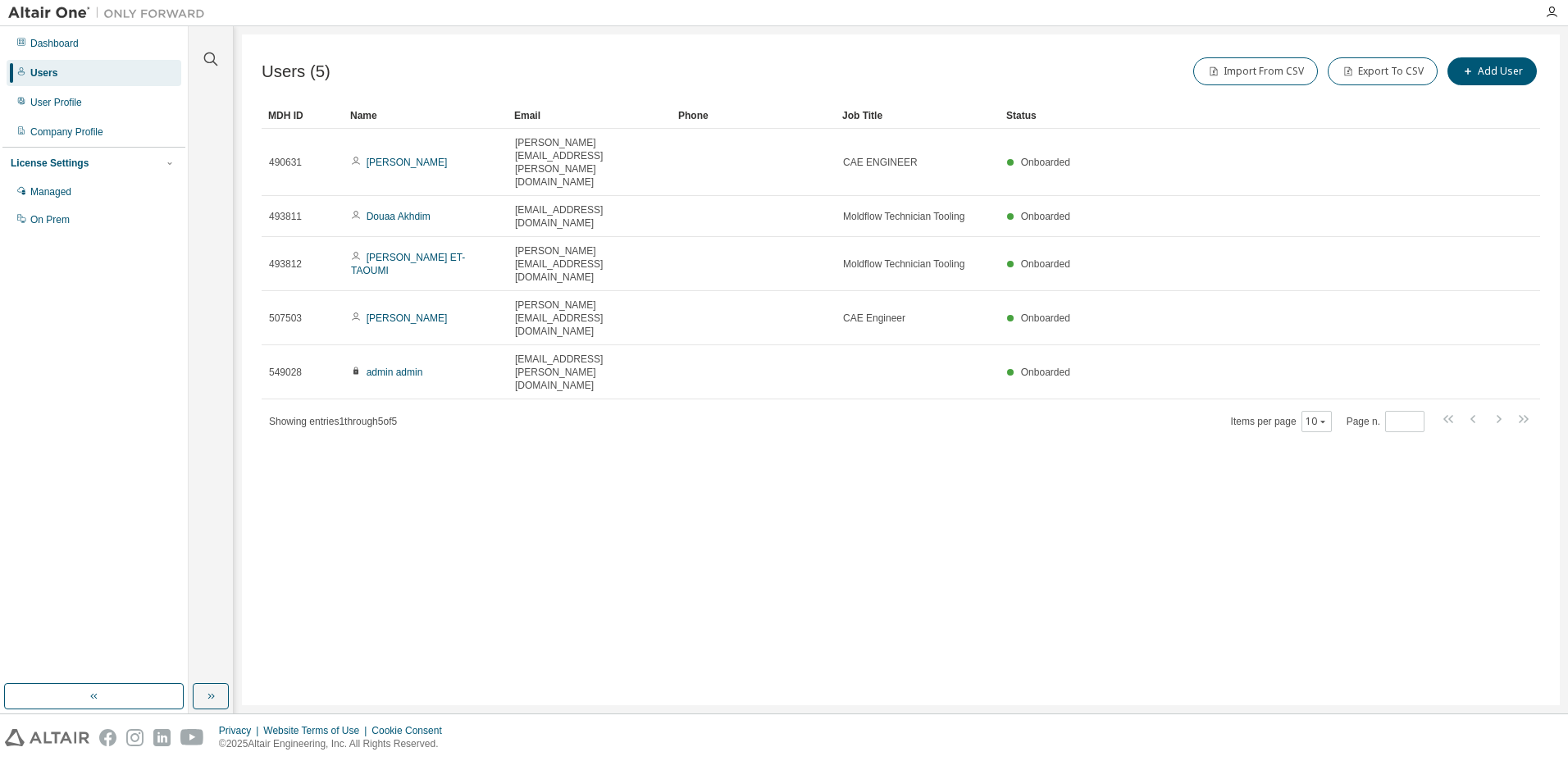
click at [1561, 15] on div at bounding box center [1552, 12] width 33 height 13
click at [1557, 13] on icon "button" at bounding box center [1552, 12] width 13 height 13
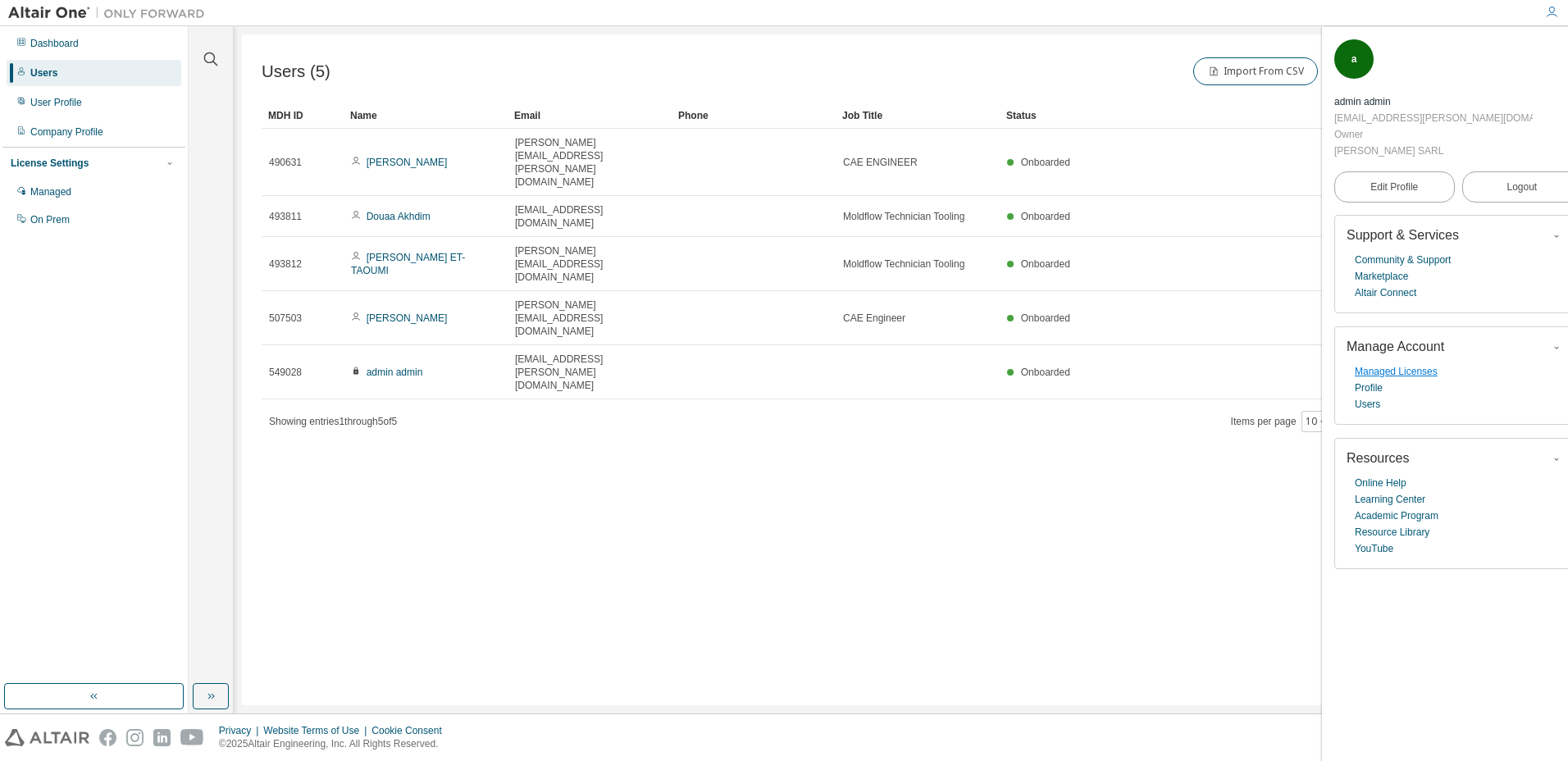
click at [1388, 363] on link "Managed Licenses" at bounding box center [1396, 371] width 83 height 16
click at [80, 131] on div "Company Profile" at bounding box center [66, 132] width 73 height 13
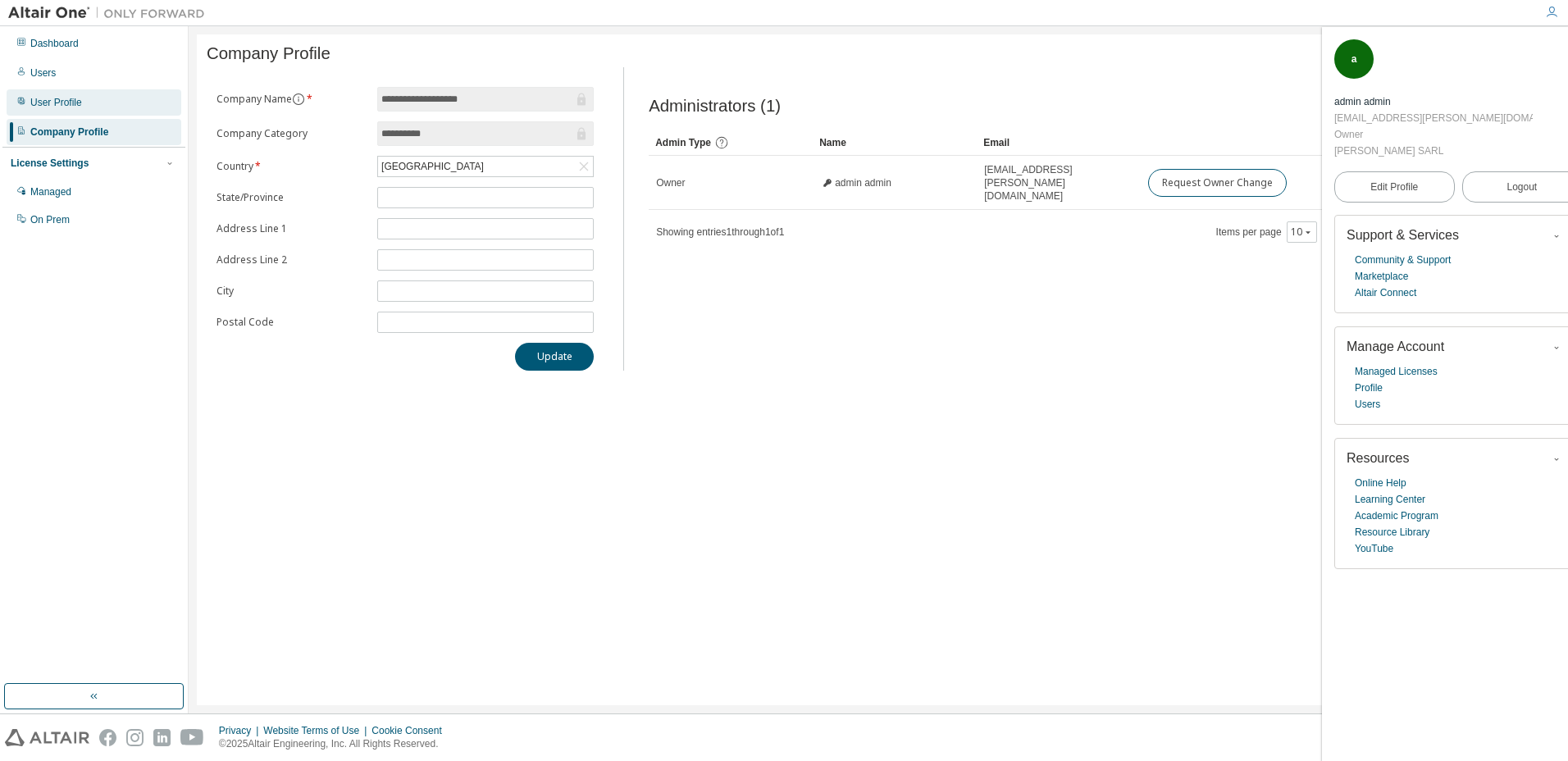
click at [62, 107] on div "User Profile" at bounding box center [56, 102] width 52 height 13
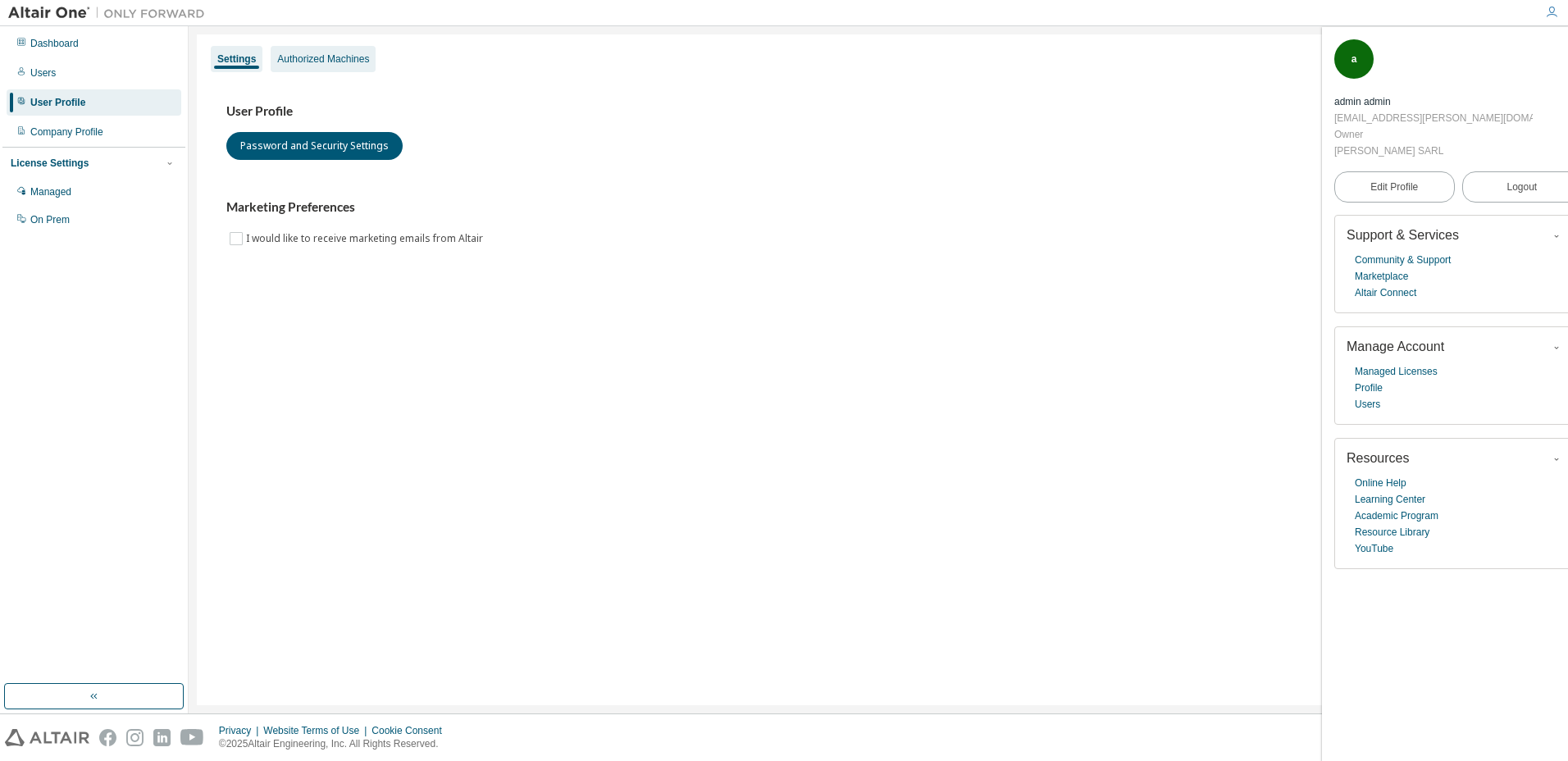
click at [314, 66] on div "Authorized Machines" at bounding box center [322, 58] width 105 height 26
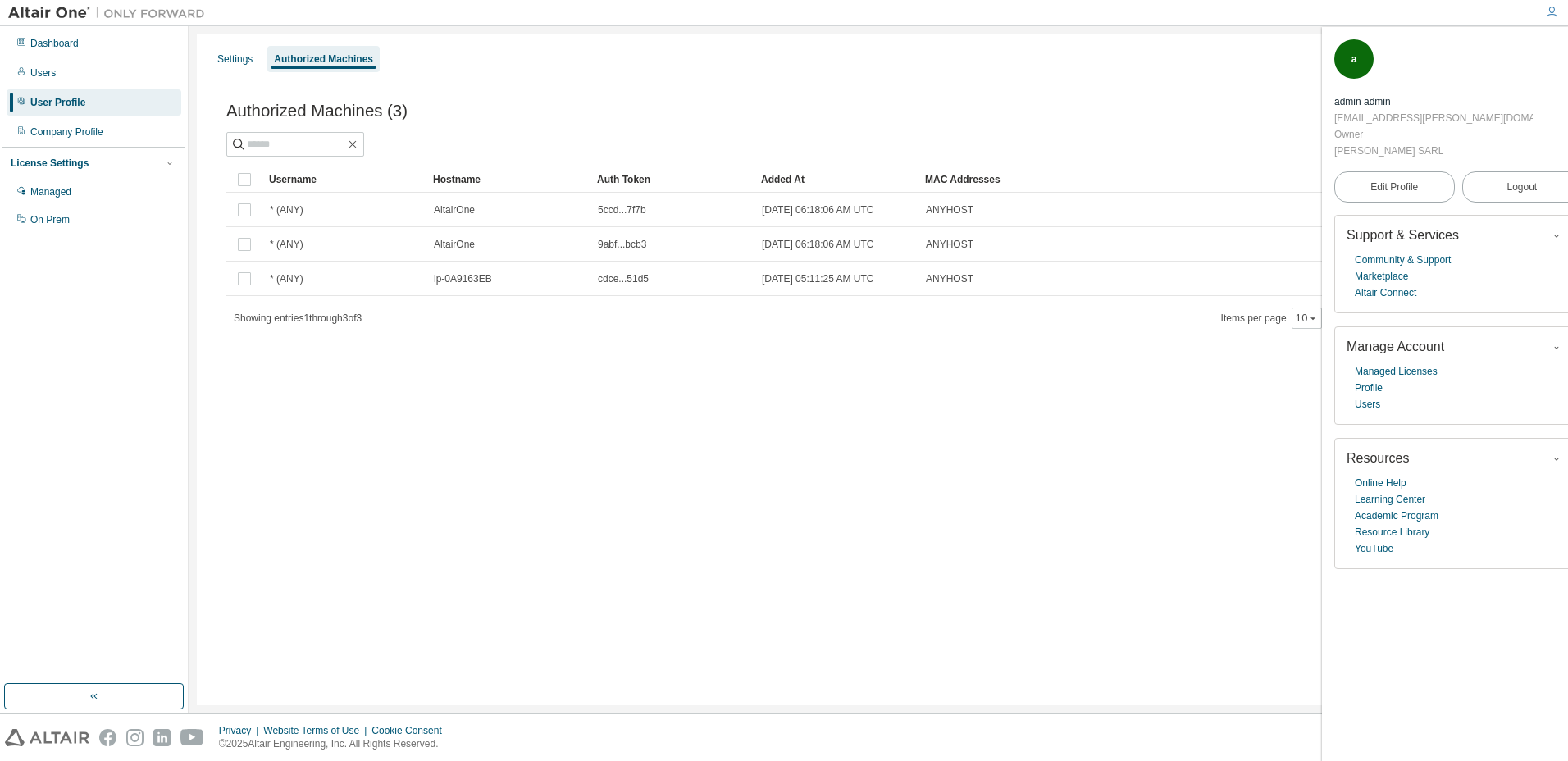
click at [496, 429] on div "Settings Authorized Machines Authorized Machines (3) Generate Auth Code Clear L…" at bounding box center [878, 370] width 1363 height 671
click at [1522, 171] on button "Logout" at bounding box center [1522, 187] width 120 height 31
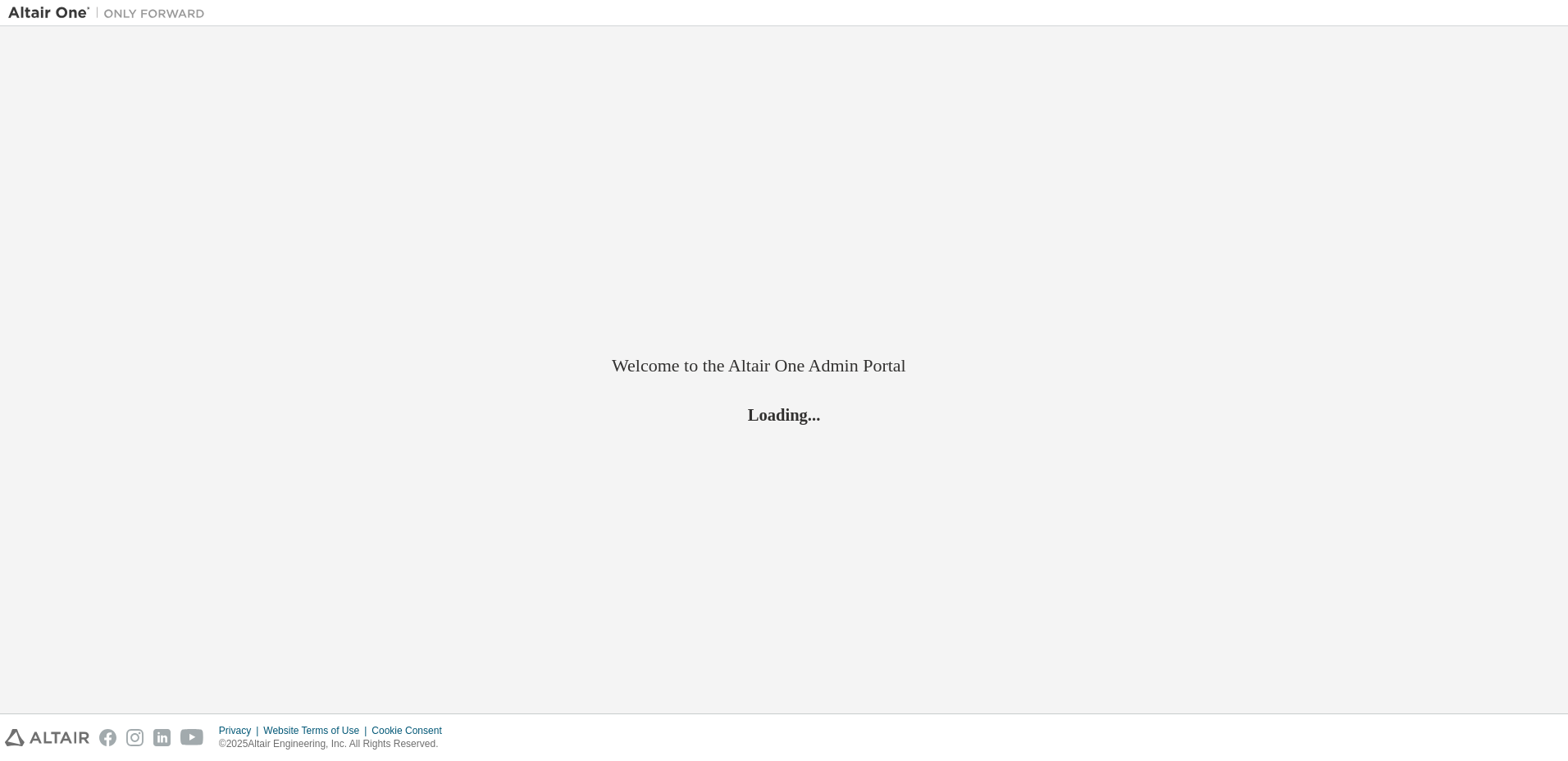
click at [986, 303] on div "Welcome to the Altair One Admin Portal Loading..." at bounding box center [784, 370] width 1552 height 671
